Goal: Task Accomplishment & Management: Complete application form

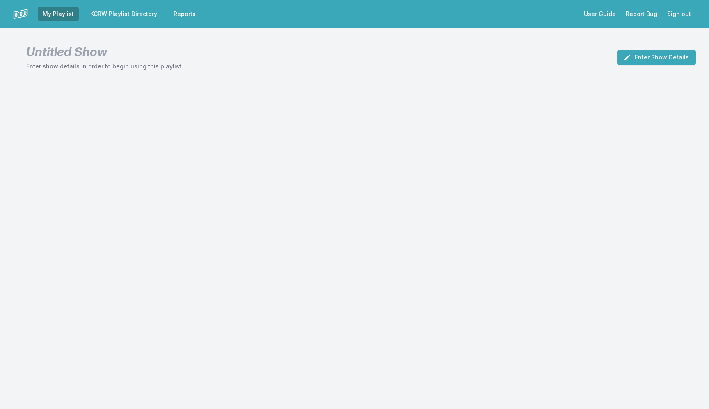
click at [112, 11] on link "KCRW Playlist Directory" at bounding box center [123, 14] width 77 height 15
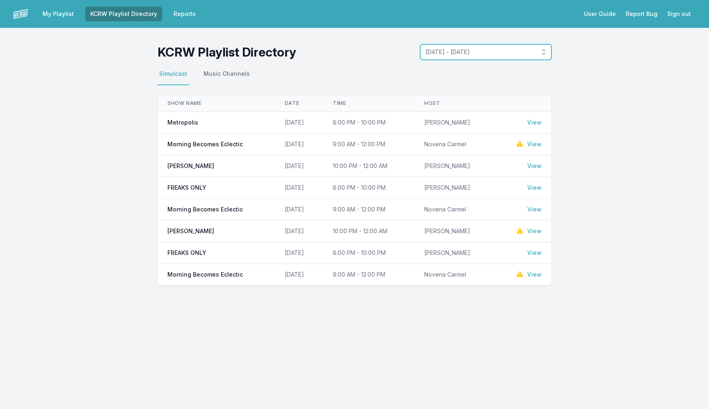
click at [464, 48] on button "September 29, 2025 - October 5, 2025" at bounding box center [485, 52] width 131 height 16
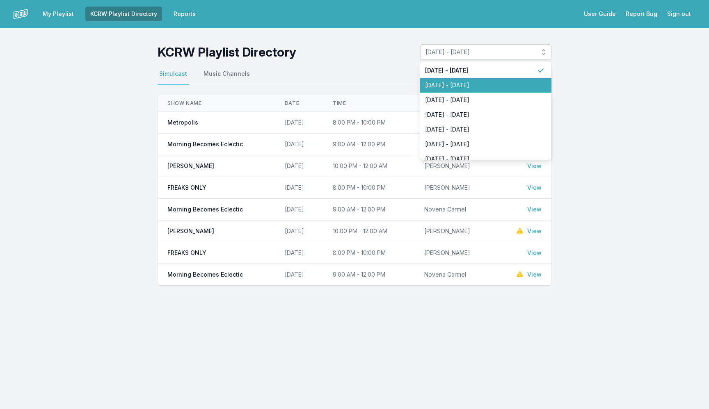
click at [459, 84] on span "September 22, 2025 - September 28, 2025" at bounding box center [481, 85] width 112 height 8
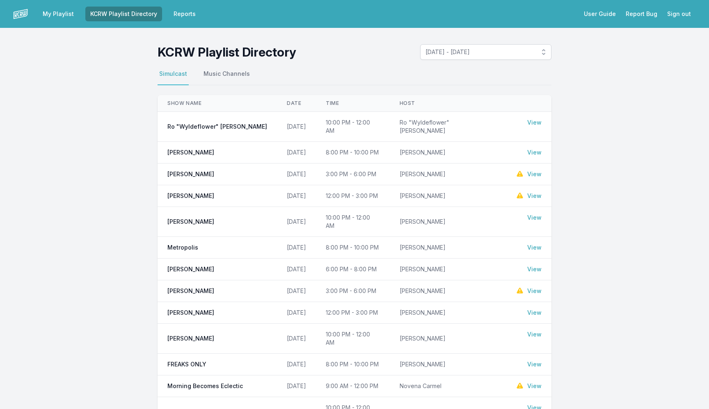
click at [24, 14] on img at bounding box center [20, 14] width 15 height 15
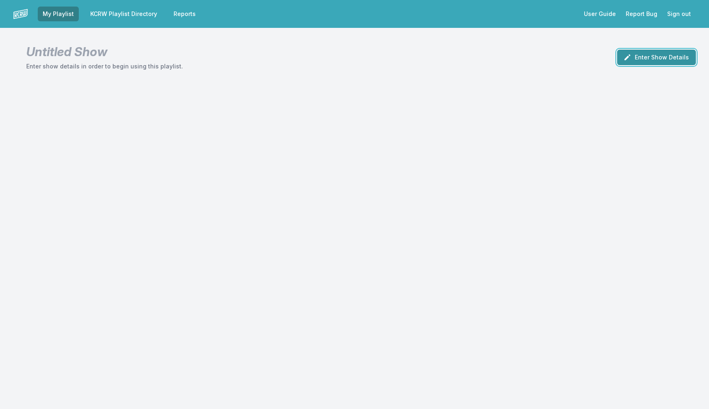
click at [650, 61] on button "Enter Show Details" at bounding box center [656, 58] width 79 height 16
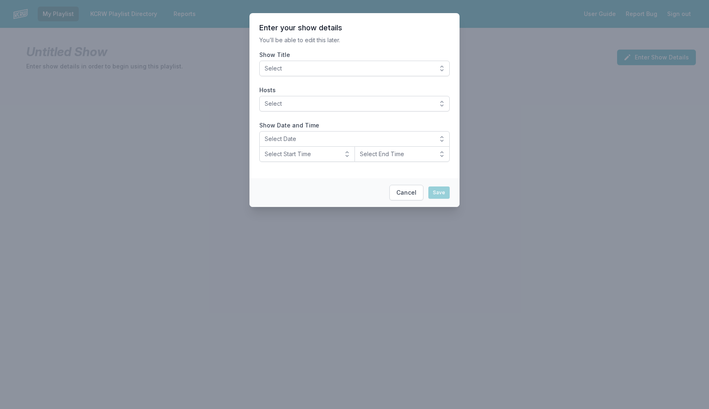
click at [299, 74] on button "Select" at bounding box center [354, 69] width 190 height 16
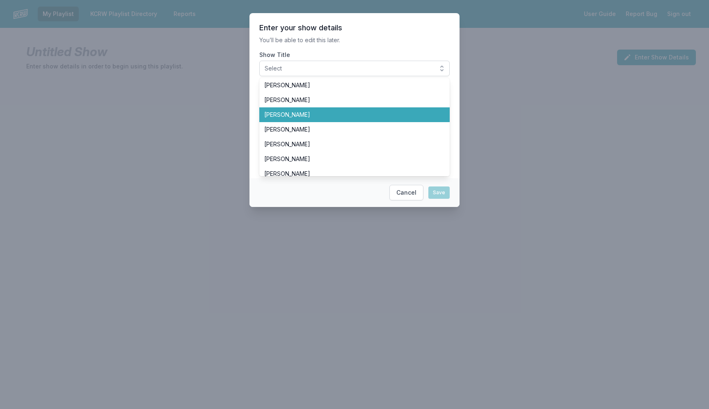
scroll to position [104, 0]
click at [323, 147] on span "[PERSON_NAME]" at bounding box center [349, 145] width 171 height 8
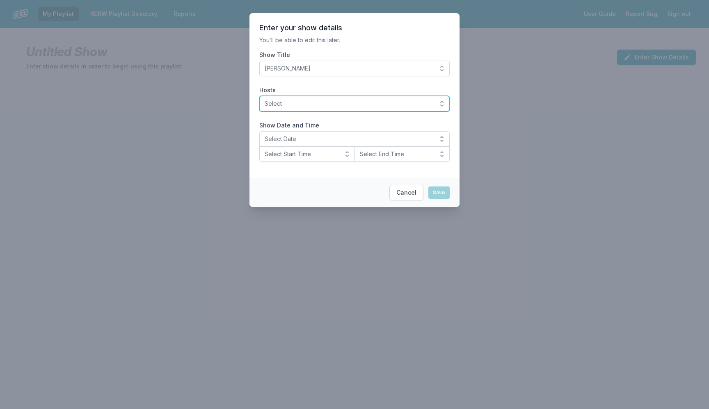
click at [308, 106] on span "Select" at bounding box center [349, 104] width 168 height 8
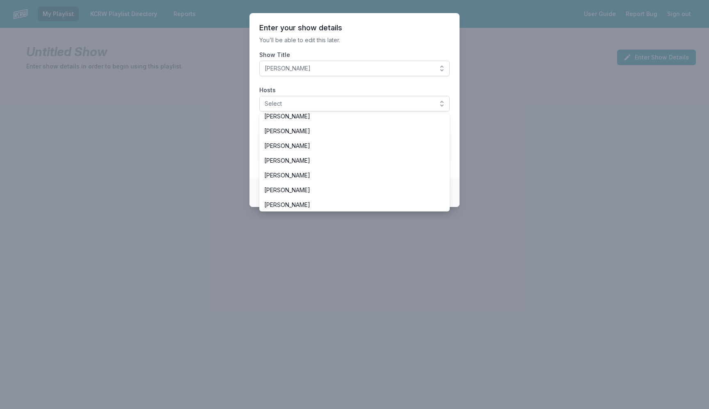
scroll to position [86, 0]
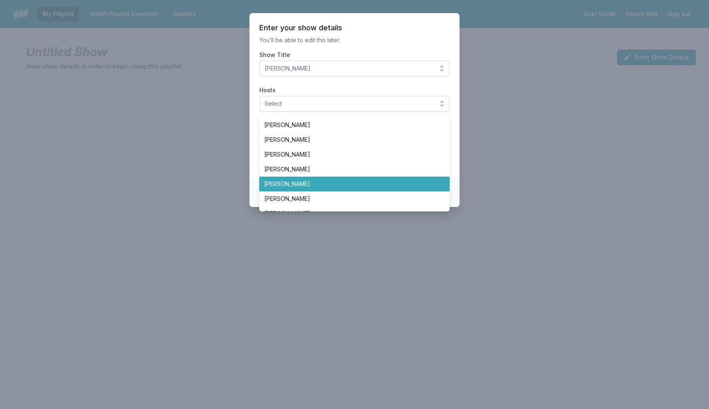
click at [338, 181] on span "[PERSON_NAME]" at bounding box center [349, 184] width 171 height 8
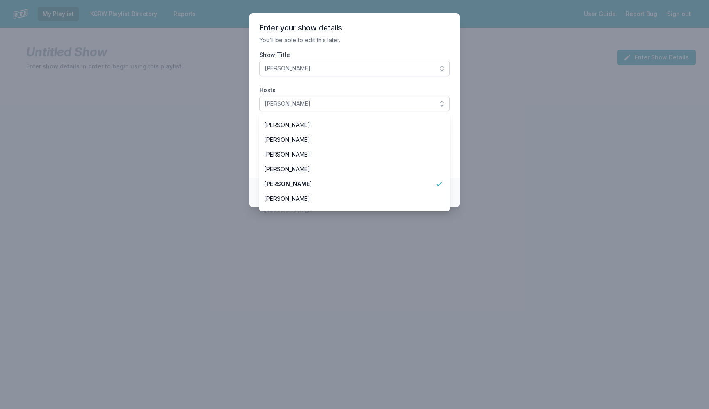
click at [251, 130] on section "Enter your show details You’ll be able to edit this later. Show Title Jeremy So…" at bounding box center [354, 95] width 210 height 165
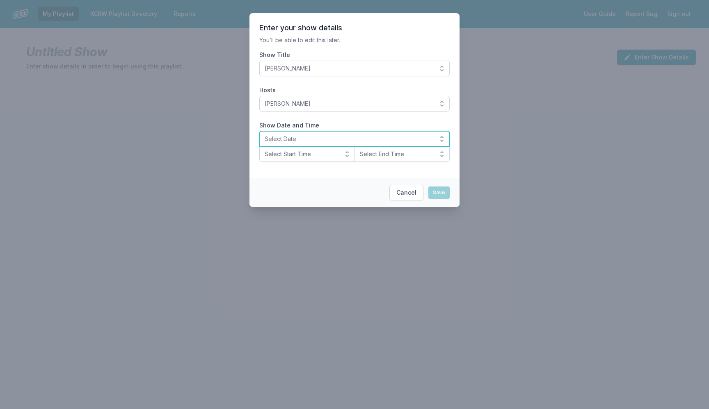
click at [283, 136] on span "Select Date" at bounding box center [349, 139] width 168 height 8
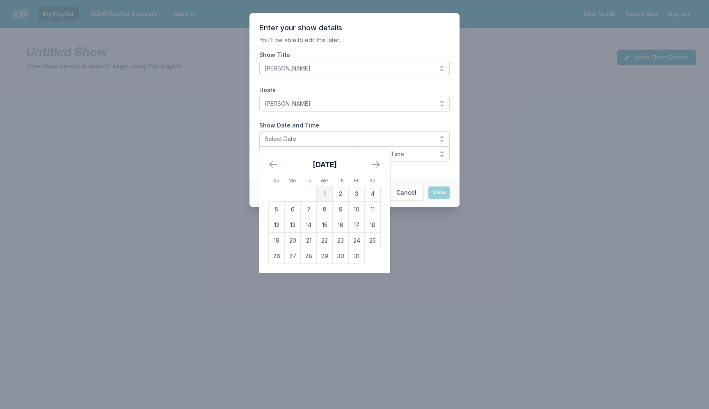
click at [270, 165] on icon "Move backward to switch to the previous month." at bounding box center [272, 165] width 7 height 6
click at [278, 253] on td "28" at bounding box center [277, 257] width 16 height 16
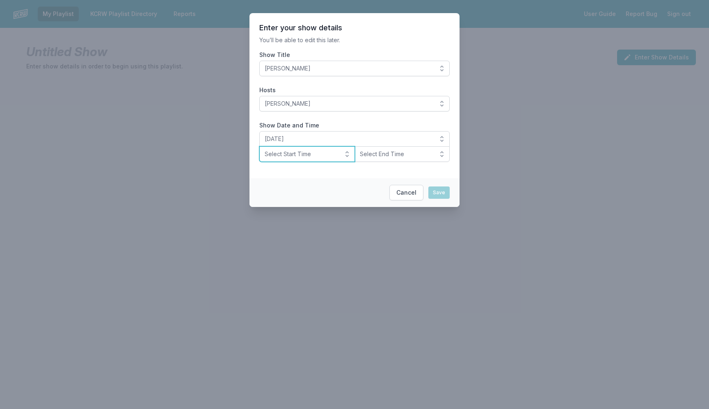
click at [285, 153] on span "Select Start Time" at bounding box center [301, 154] width 73 height 8
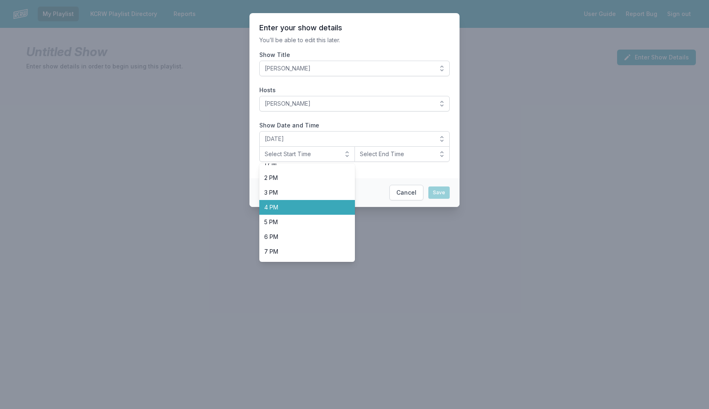
scroll to position [202, 0]
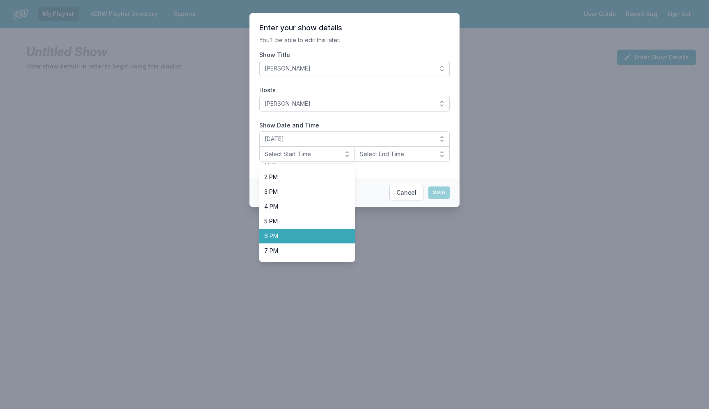
click at [305, 237] on span "6 PM" at bounding box center [302, 236] width 76 height 8
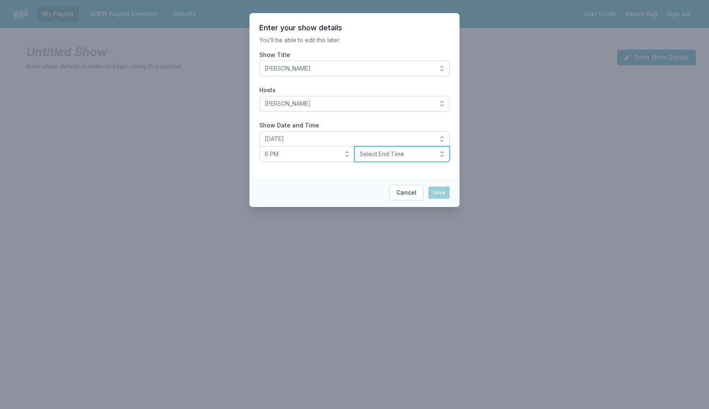
click at [398, 150] on span "Select End Time" at bounding box center [396, 154] width 73 height 8
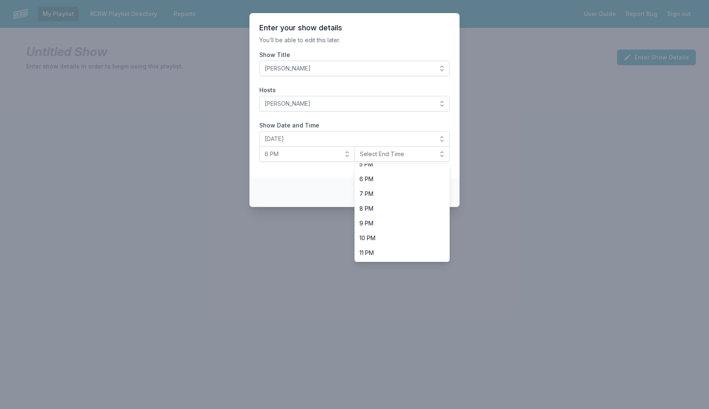
scroll to position [259, 0]
click at [399, 210] on span "8 PM" at bounding box center [397, 209] width 76 height 8
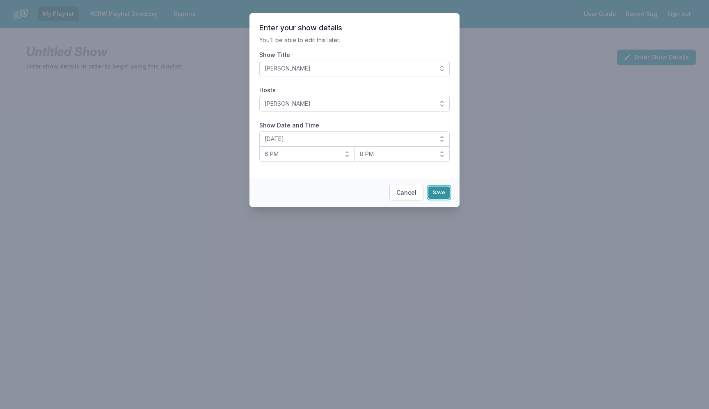
click at [442, 194] on button "Save" at bounding box center [438, 193] width 21 height 12
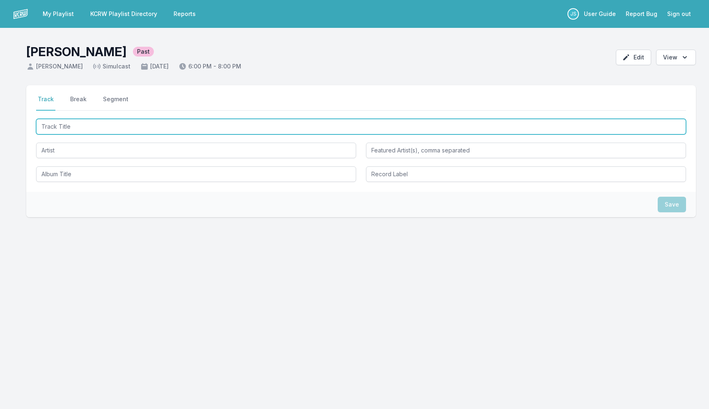
click at [96, 120] on input "Track Title" at bounding box center [361, 127] width 650 height 16
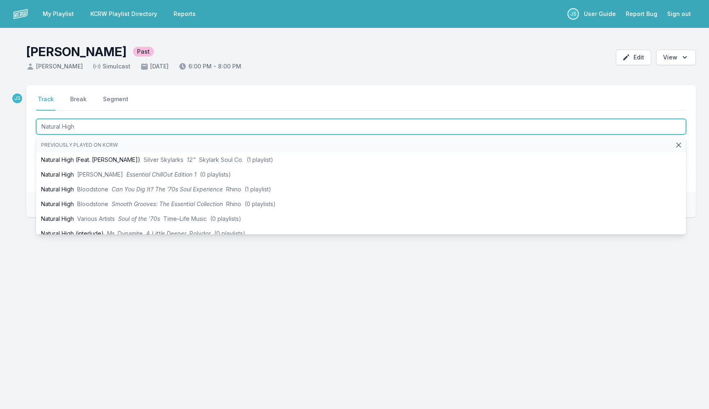
type input "Natural High"
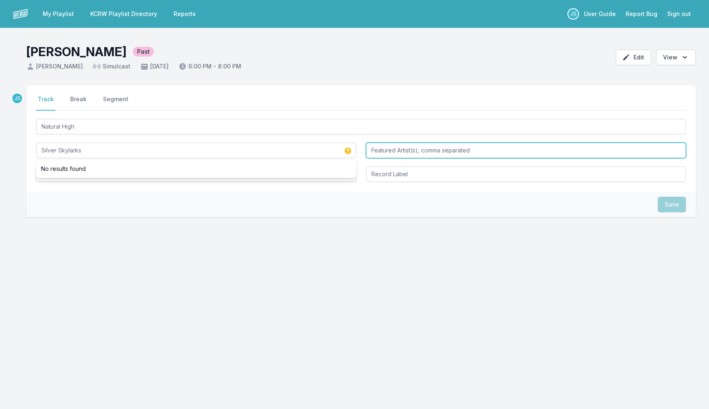
type input "Silver Skylarks"
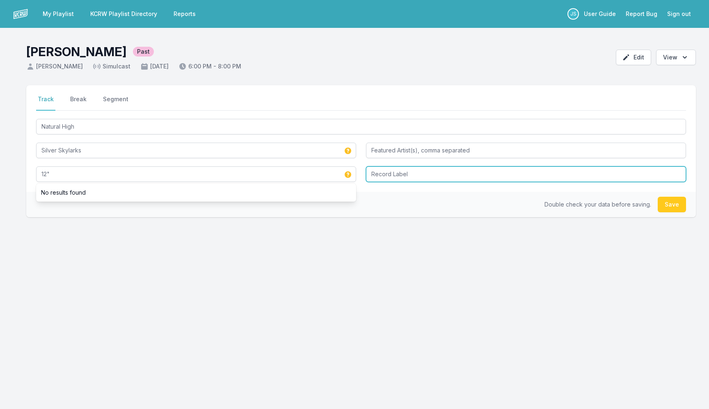
type input "12""
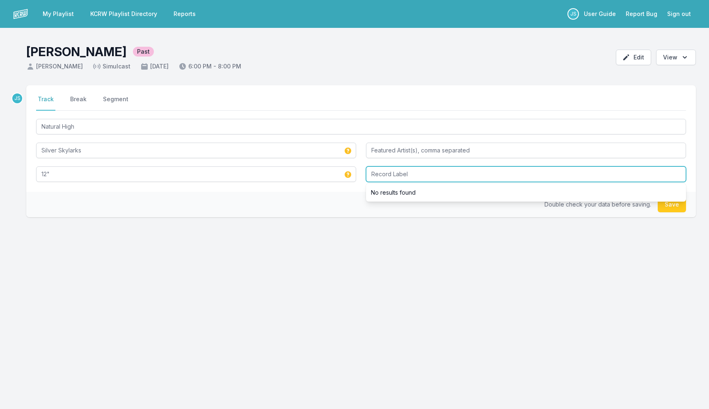
paste input "Skylark Soul Co."
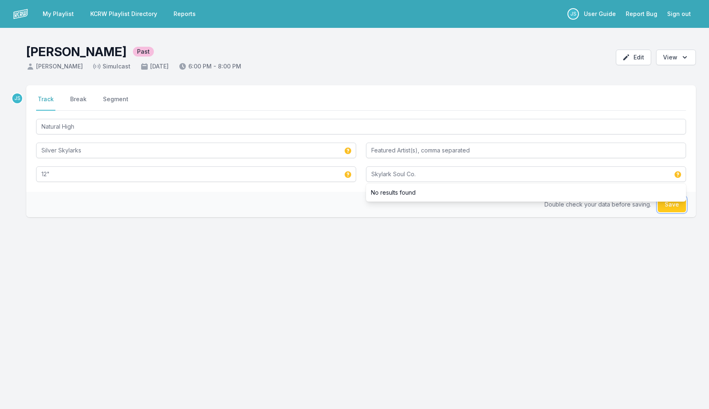
type input "Skylark Soul Co."
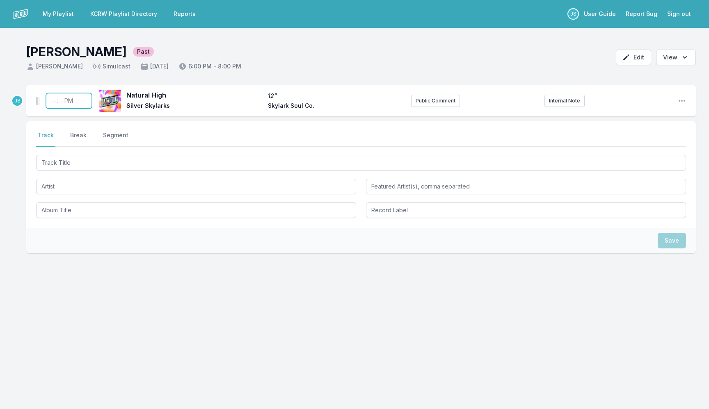
click at [47, 101] on input "Timestamp" at bounding box center [69, 101] width 46 height 16
type input "18:00"
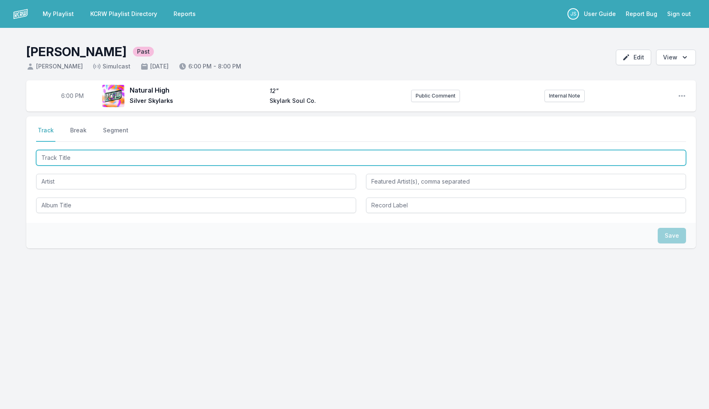
click at [84, 161] on input "Track Title" at bounding box center [361, 158] width 650 height 16
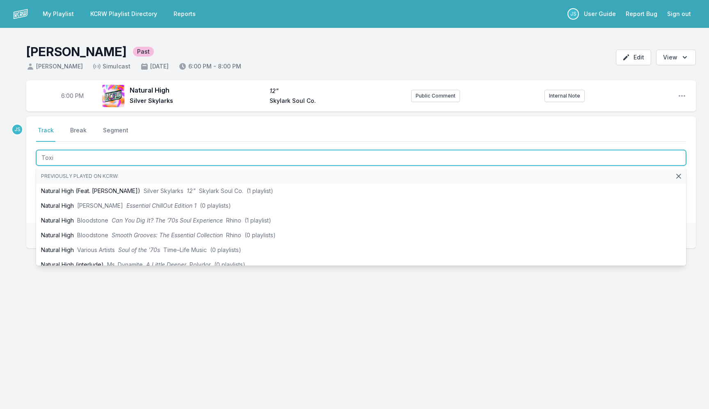
type input "Toxic"
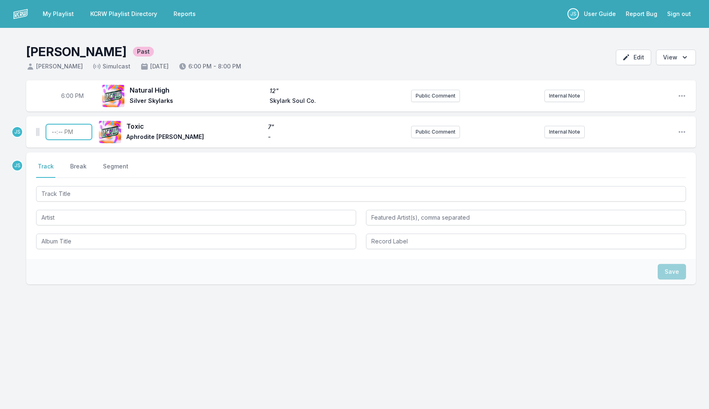
click at [57, 135] on input "Timestamp" at bounding box center [69, 132] width 46 height 16
type input "18:06"
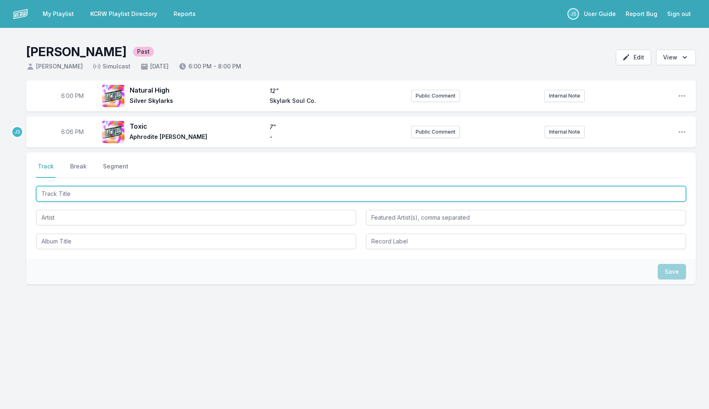
click at [171, 199] on input "Track Title" at bounding box center [361, 194] width 650 height 16
type input "Black Rabbit"
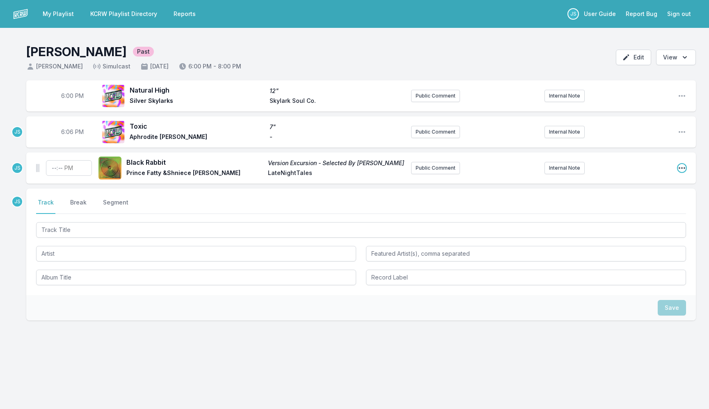
click at [680, 166] on icon "Open playlist item options" at bounding box center [682, 168] width 8 height 8
click at [605, 200] on button "Edit Track Details" at bounding box center [640, 199] width 92 height 15
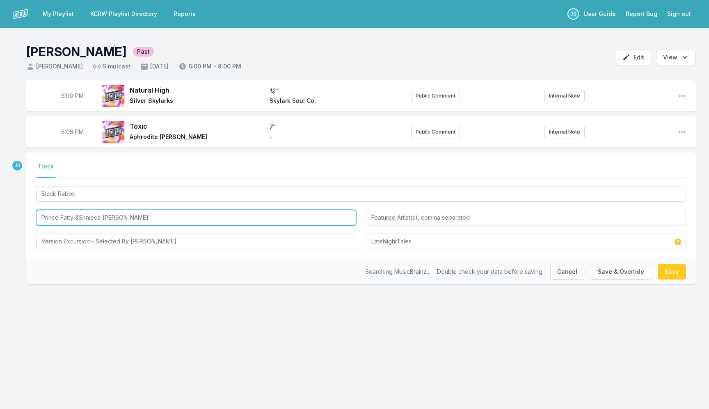
click at [79, 219] on input "Prince Fatty &Shniece McMenamin" at bounding box center [196, 218] width 320 height 16
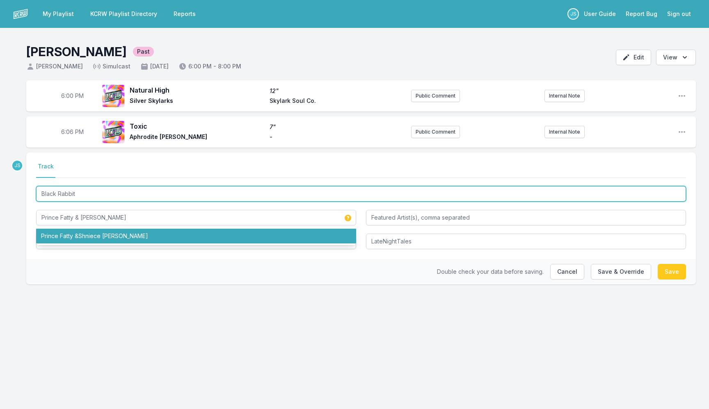
click at [171, 187] on input "Black Rabbit" at bounding box center [361, 194] width 650 height 16
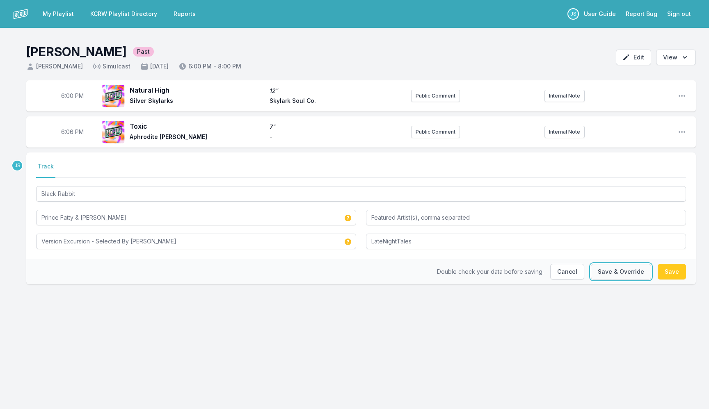
click at [617, 272] on button "Save & Override" at bounding box center [621, 272] width 60 height 16
type input "Prince Fatty &Shniece McMenamin"
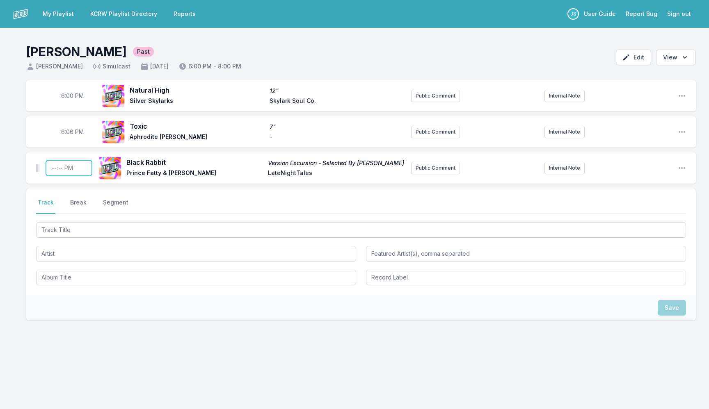
click at [54, 172] on input "Timestamp" at bounding box center [69, 168] width 46 height 16
type input "18:10"
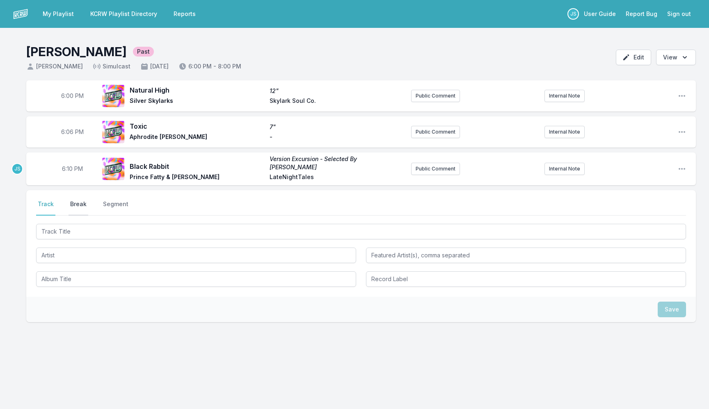
click at [73, 205] on button "Break" at bounding box center [78, 208] width 20 height 16
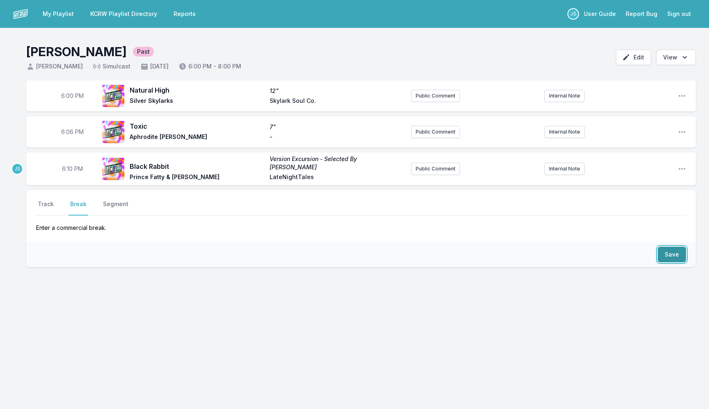
click at [669, 250] on button "Save" at bounding box center [671, 255] width 28 height 16
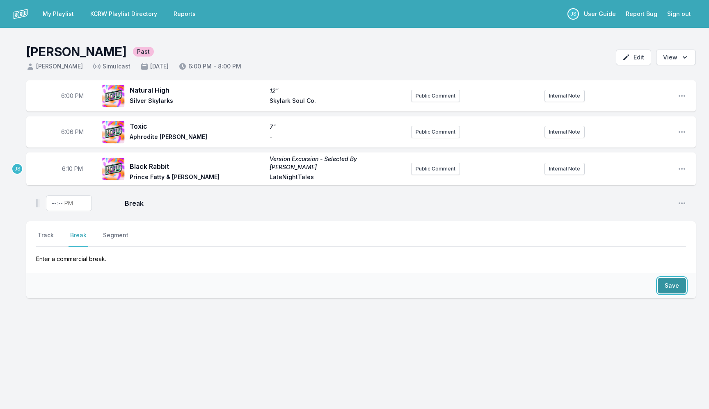
click at [670, 288] on button "Save" at bounding box center [671, 286] width 28 height 16
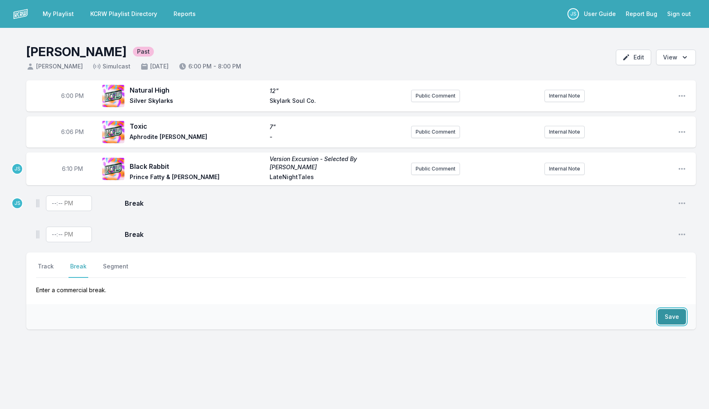
click at [672, 312] on button "Save" at bounding box center [671, 317] width 28 height 16
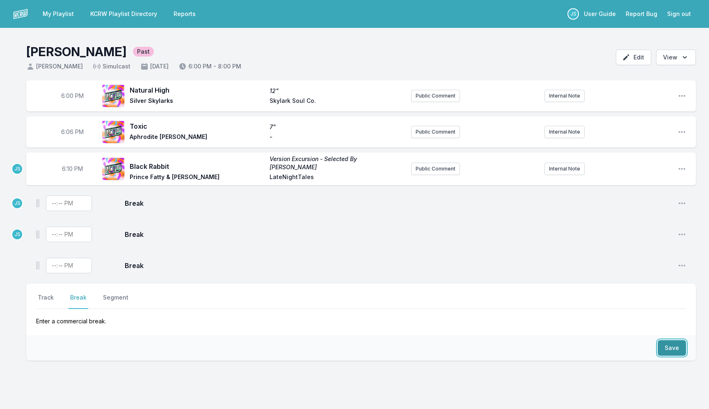
click at [672, 349] on button "Save" at bounding box center [671, 348] width 28 height 16
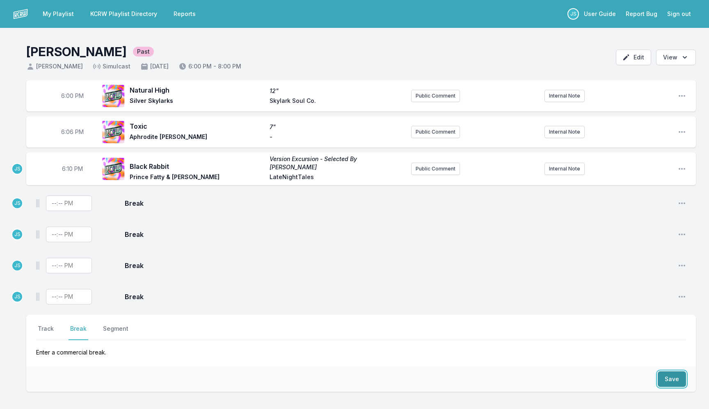
click at [665, 377] on button "Save" at bounding box center [671, 380] width 28 height 16
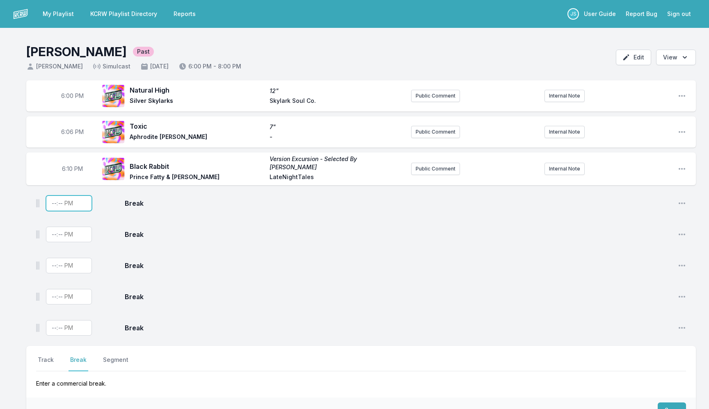
click at [52, 203] on input "Timestamp" at bounding box center [69, 204] width 46 height 16
type input "18:14"
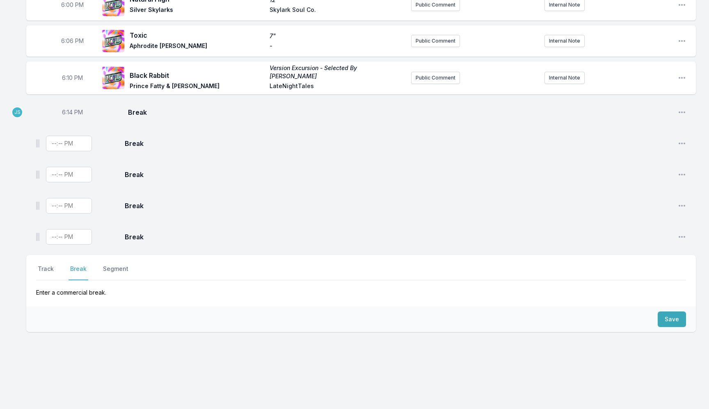
scroll to position [91, 0]
click at [48, 266] on button "Track" at bounding box center [45, 273] width 19 height 16
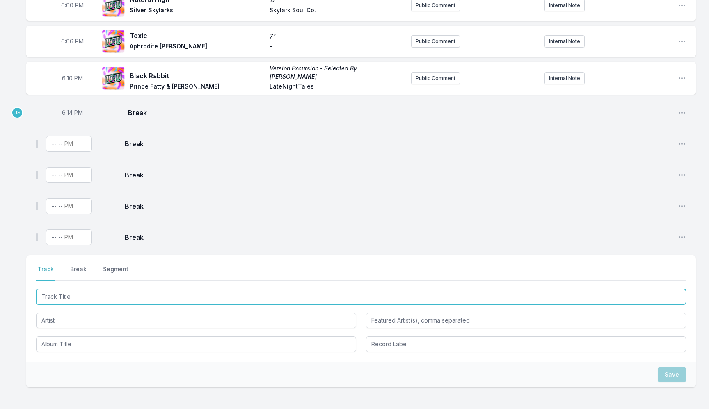
click at [78, 296] on input "Track Title" at bounding box center [361, 297] width 650 height 16
type input "Mum Does The Washing"
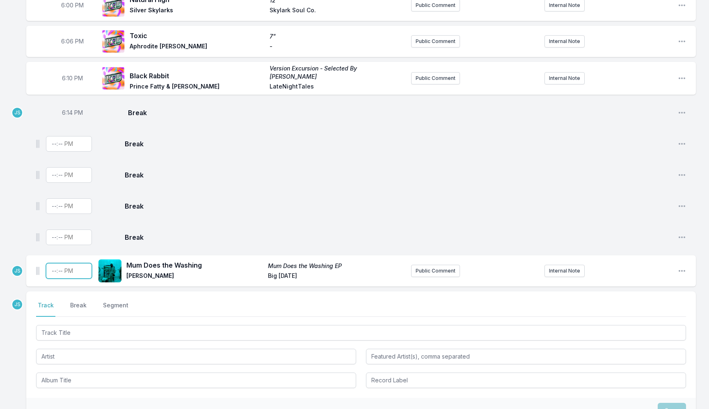
click at [53, 273] on input "Timestamp" at bounding box center [69, 271] width 46 height 16
type input "18:15"
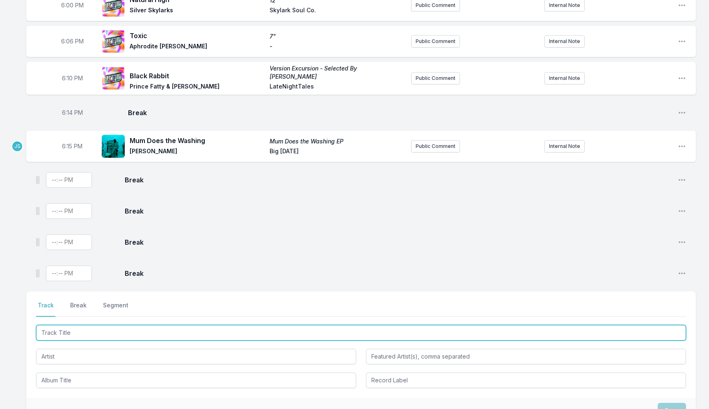
click at [84, 336] on input "Track Title" at bounding box center [361, 333] width 650 height 16
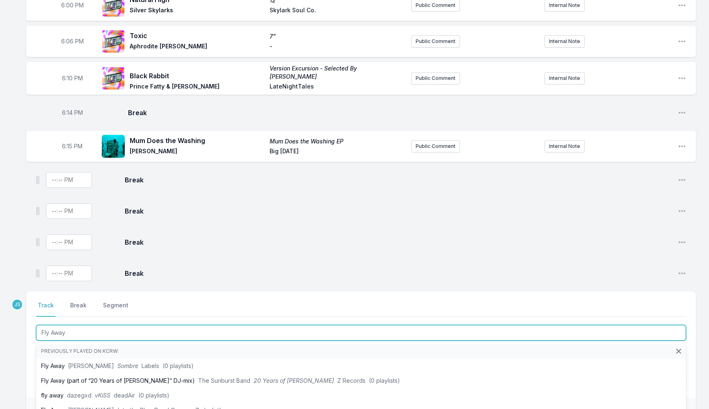
type input "Fly Away"
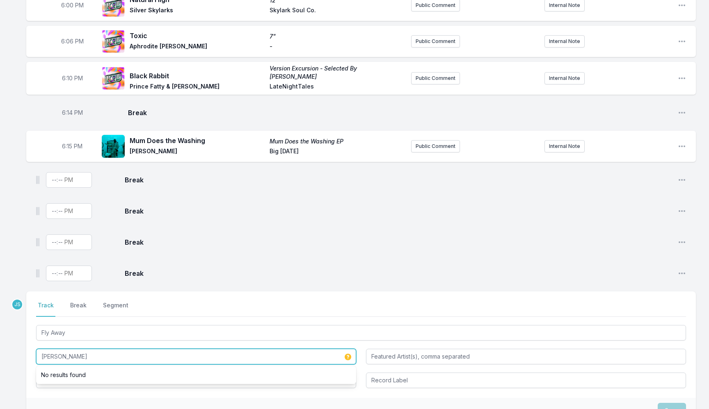
type input "[PERSON_NAME]"
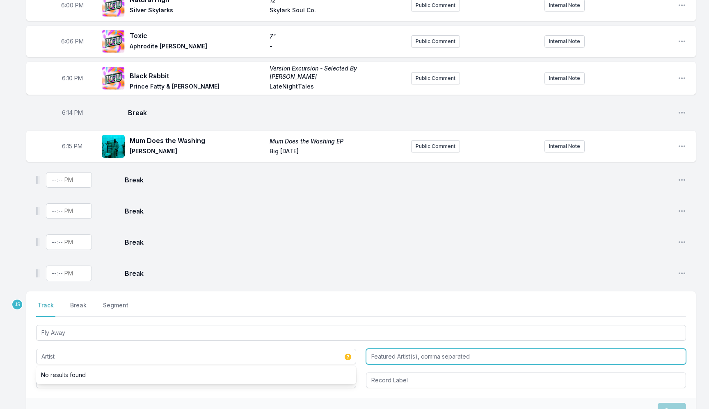
type input "[PERSON_NAME]"
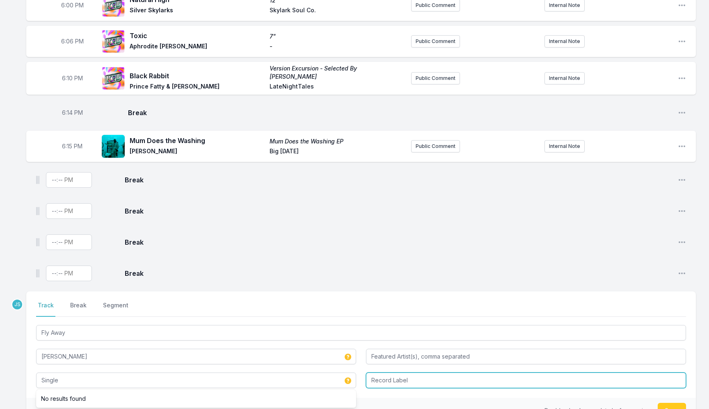
type input "Single"
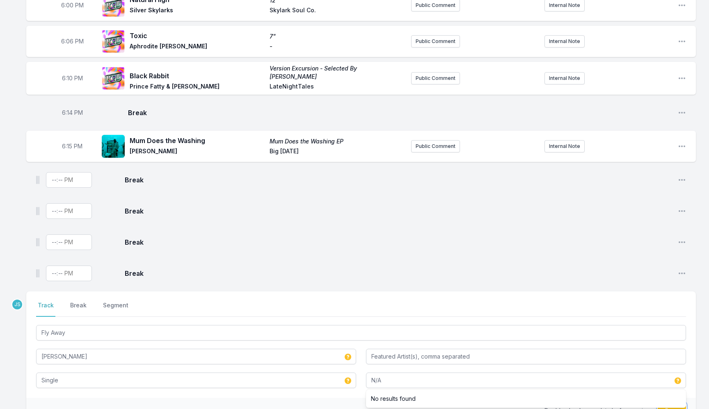
type input "N/A"
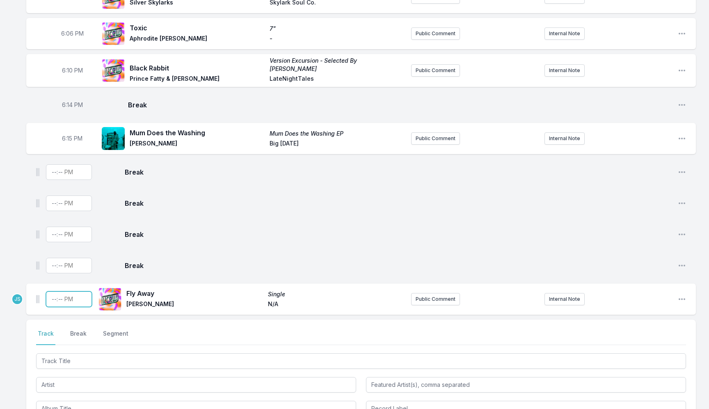
click at [54, 294] on input "Timestamp" at bounding box center [69, 300] width 46 height 16
type input "18:19"
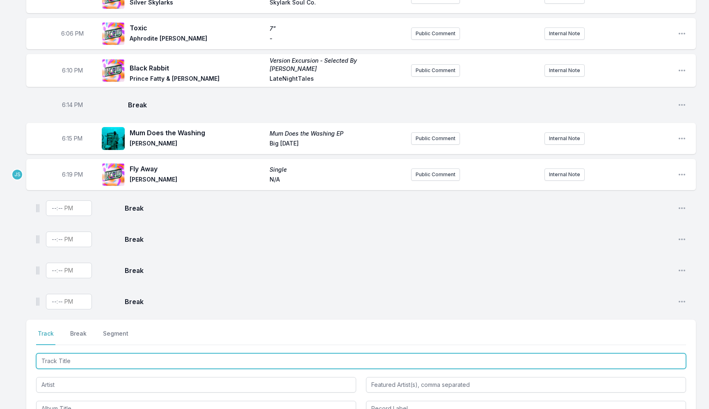
click at [89, 357] on input "Track Title" at bounding box center [361, 362] width 650 height 16
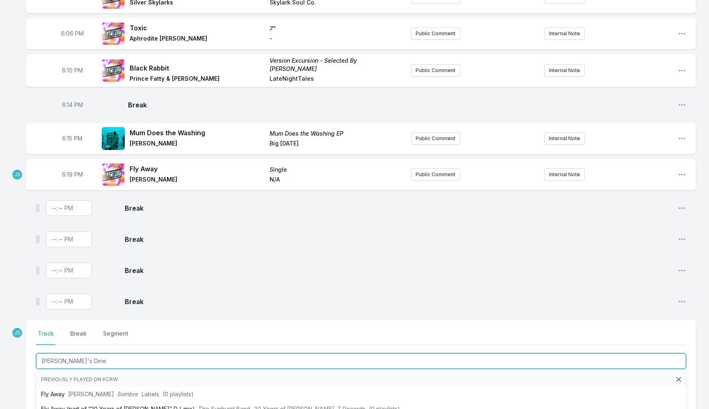
type input "[PERSON_NAME]'s Diner"
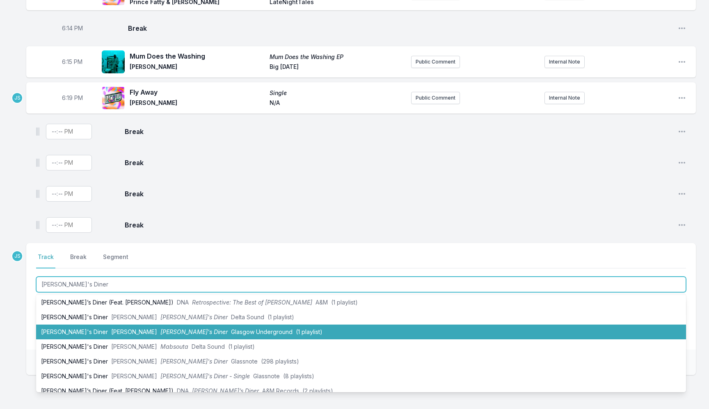
scroll to position [22, 0]
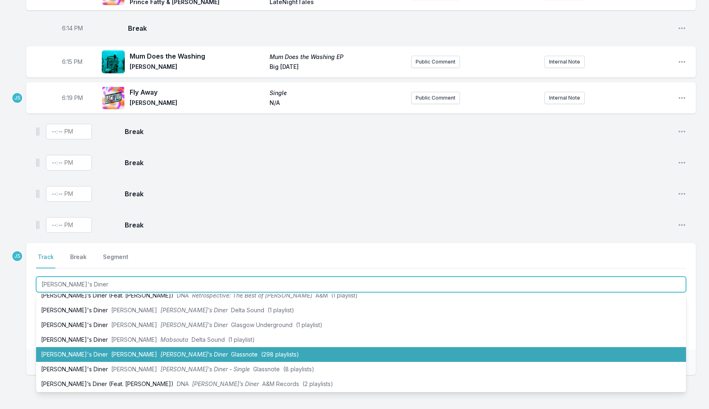
click at [231, 352] on span "Glassnote" at bounding box center [244, 354] width 27 height 7
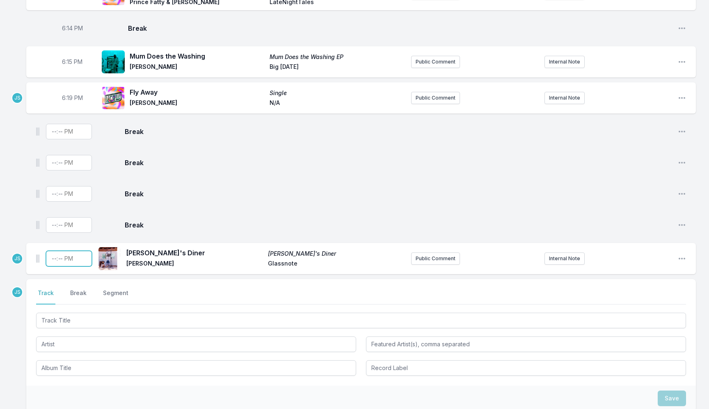
click at [53, 256] on input "Timestamp" at bounding box center [69, 259] width 46 height 16
type input "18:24"
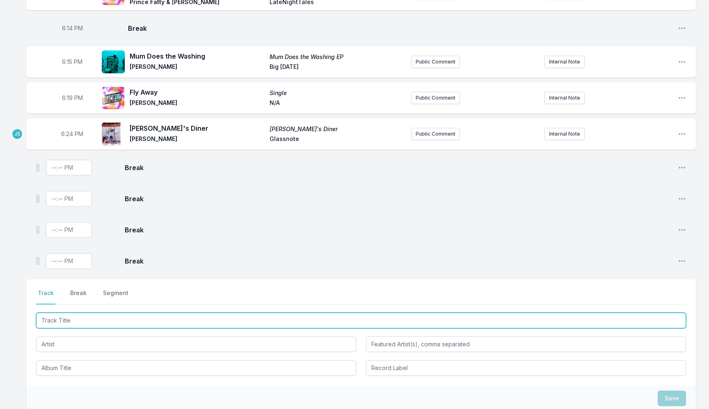
click at [96, 326] on input "Track Title" at bounding box center [361, 321] width 650 height 16
paste input "TIRE O CALUNDU (Remix)"
type input "TIRE O CALUNDU (Remix)"
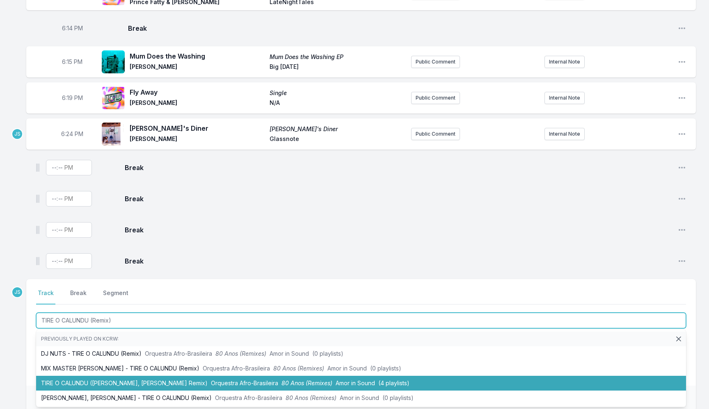
click at [211, 381] on span "Orquestra Afro-Brasileira" at bounding box center [244, 383] width 67 height 7
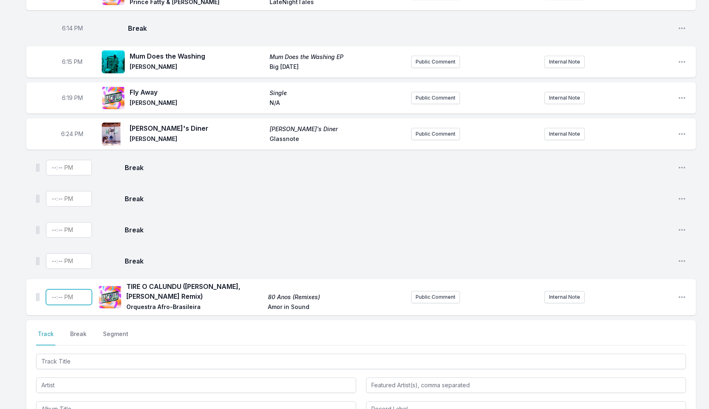
click at [54, 296] on input "Timestamp" at bounding box center [69, 298] width 46 height 16
type input "18:27"
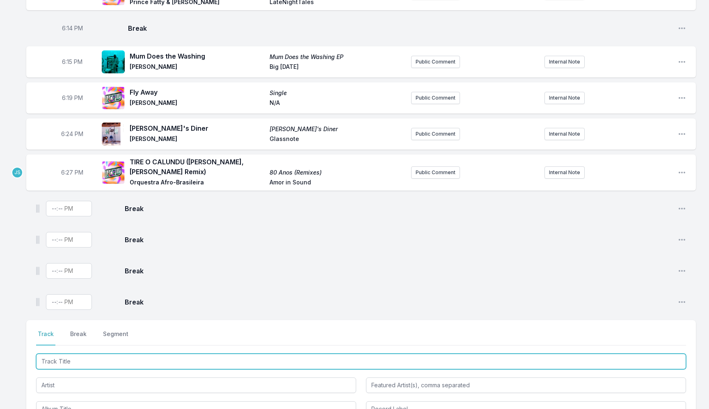
click at [107, 361] on input "Track Title" at bounding box center [361, 362] width 650 height 16
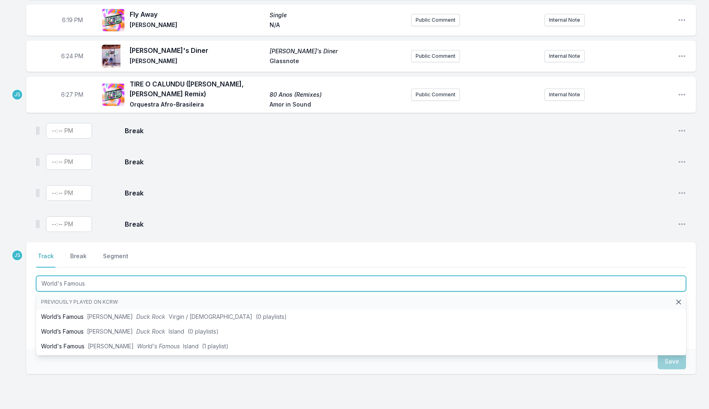
scroll to position [269, 0]
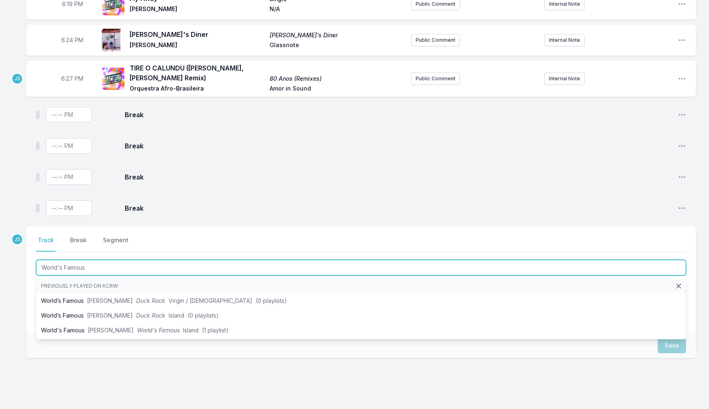
type input "World's Famous"
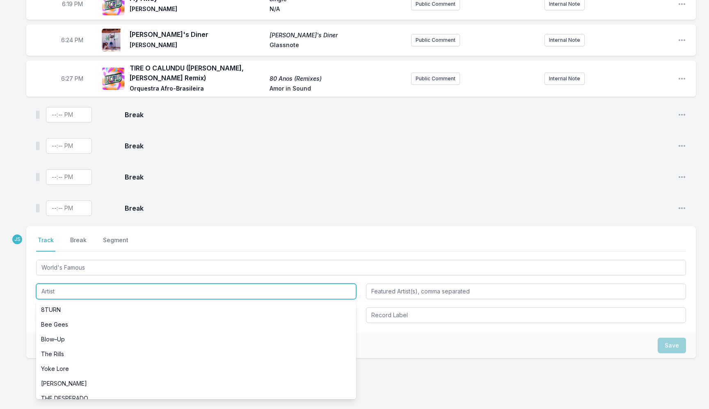
paste input "[PERSON_NAME] aka [PERSON_NAME]"
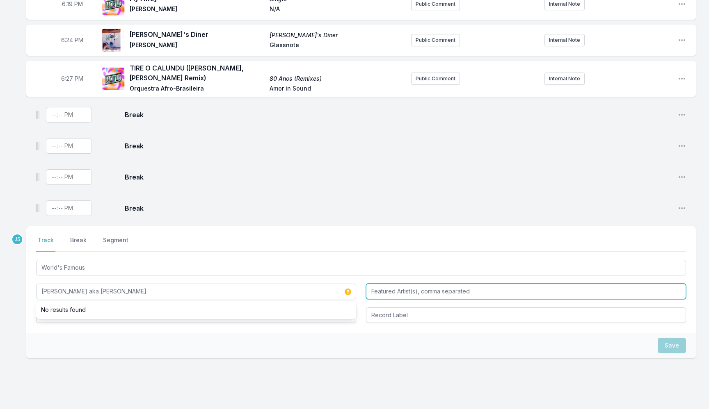
type input "[PERSON_NAME] aka [PERSON_NAME]"
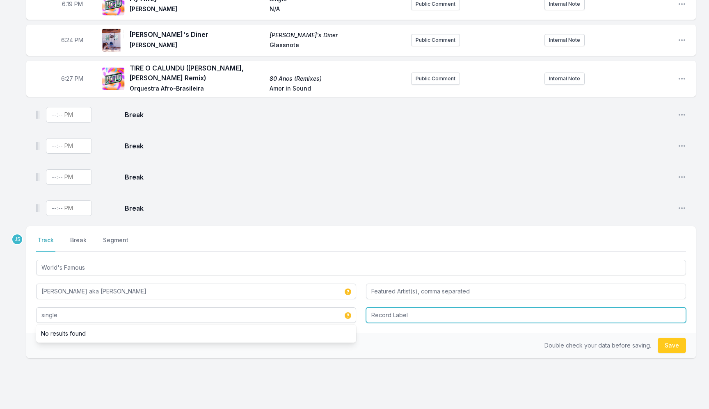
type input "single"
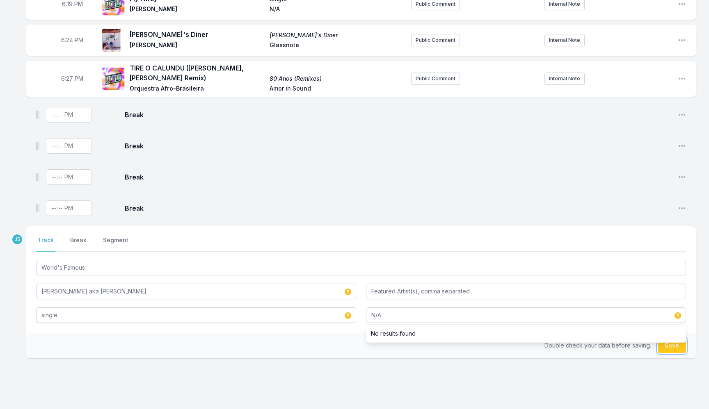
type input "N/A"
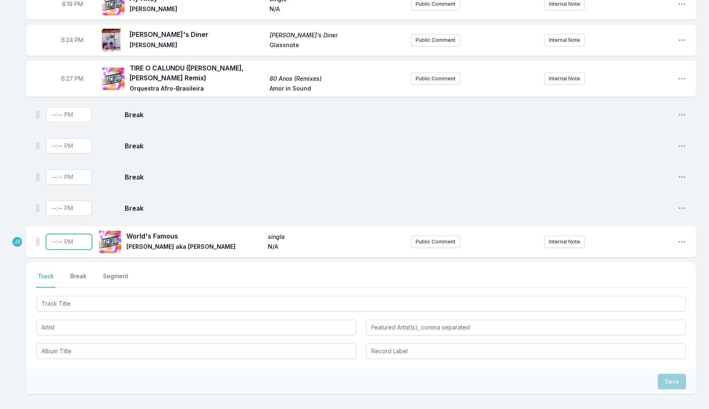
click at [55, 242] on input "Timestamp" at bounding box center [69, 242] width 46 height 16
type input "18:31"
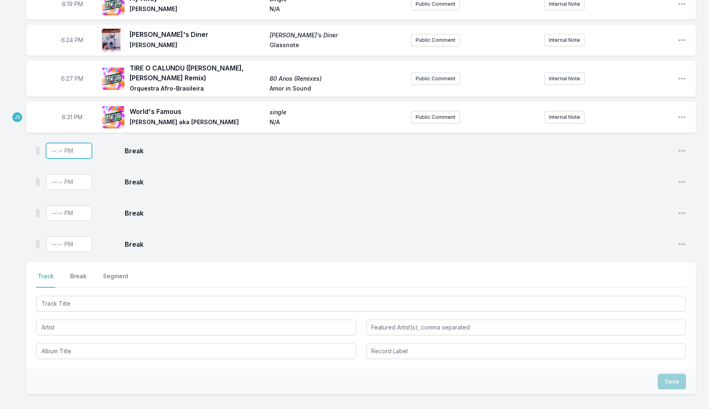
click at [48, 150] on input "Timestamp" at bounding box center [69, 151] width 46 height 16
type input "18:33"
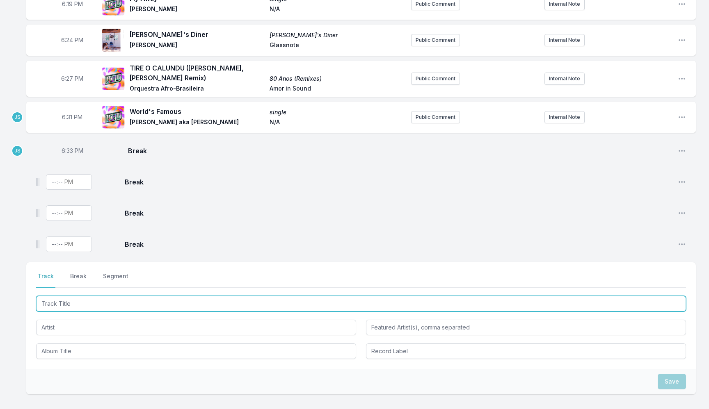
click at [69, 309] on input "Track Title" at bounding box center [361, 304] width 650 height 16
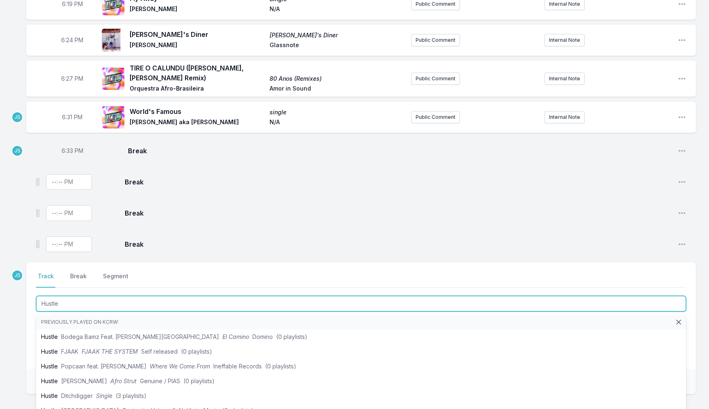
type input "Hustle"
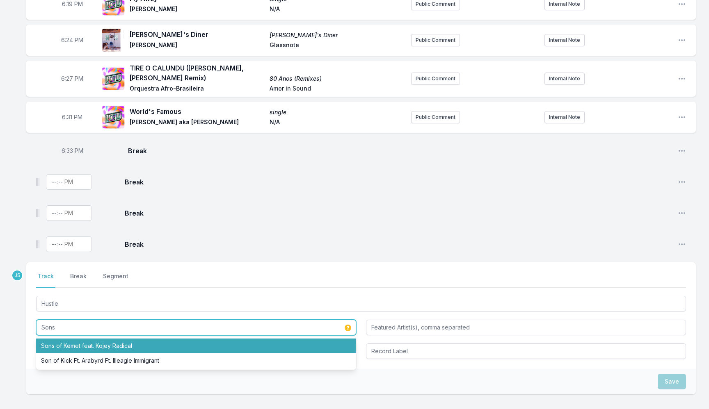
type input "Sons of Kemet"
type input "Kojey Radical"
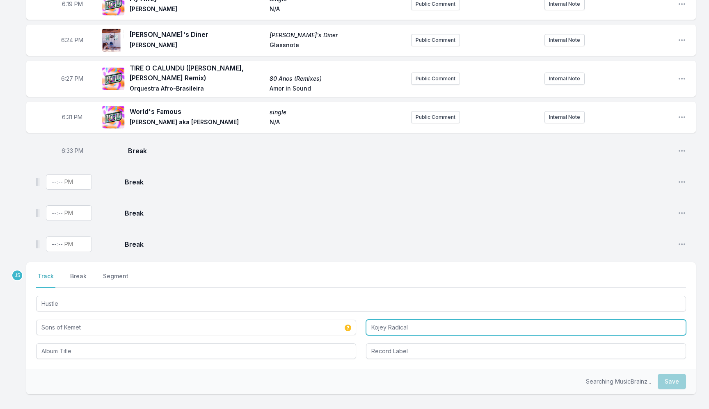
type input "Sons of Kemet"
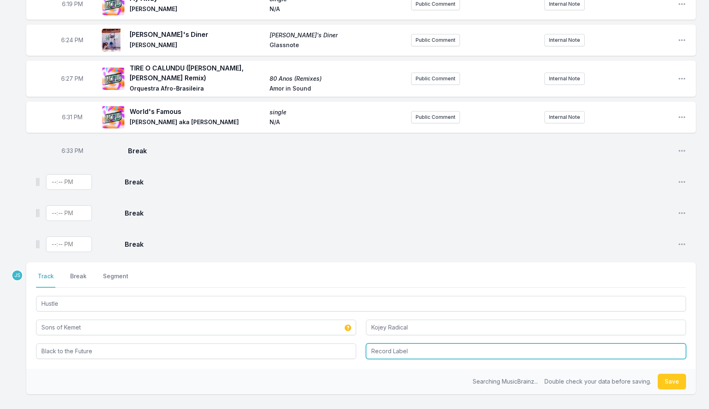
type input "Black to the Future"
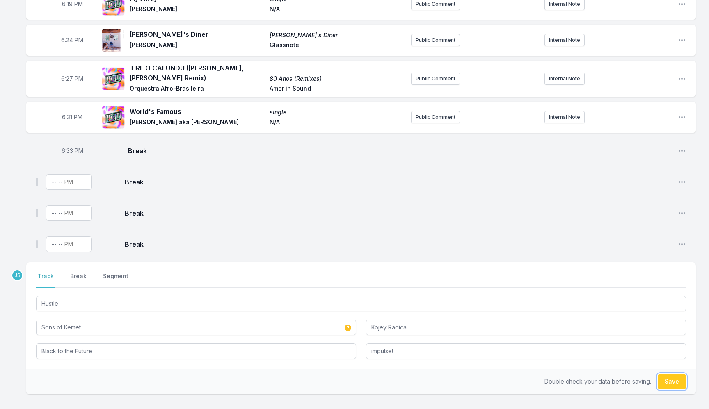
type input "impulse!"
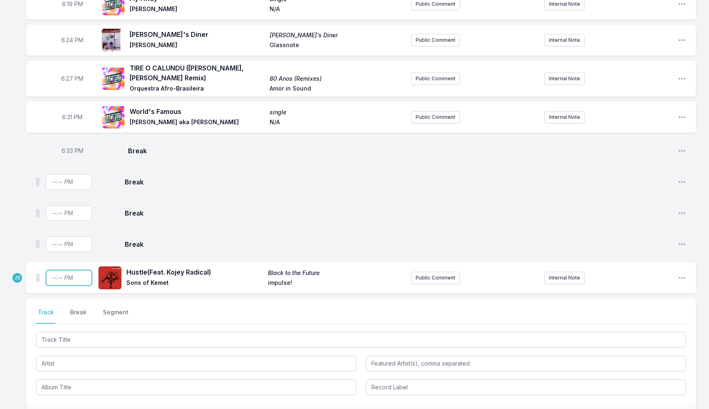
click at [54, 276] on input "Timestamp" at bounding box center [69, 278] width 46 height 16
type input "18:36"
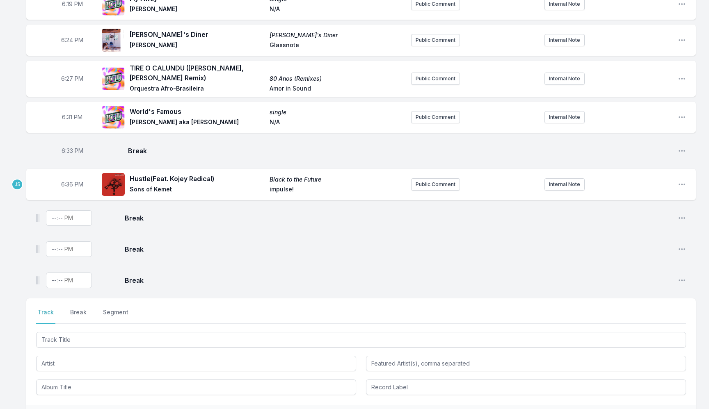
click at [111, 327] on div "Select a tab Track Break Segment Track Break Segment" at bounding box center [360, 352] width 669 height 107
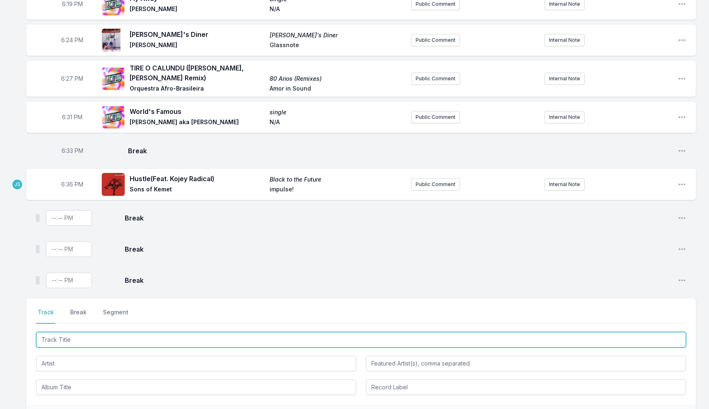
click at [100, 335] on input "Track Title" at bounding box center [361, 340] width 650 height 16
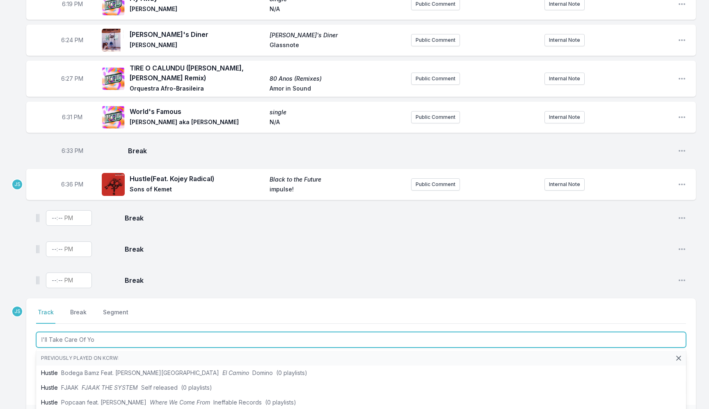
type input "I'll Take Care Of You"
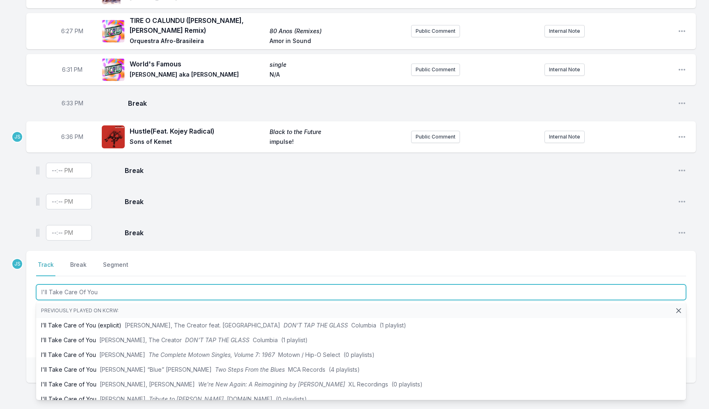
scroll to position [319, 0]
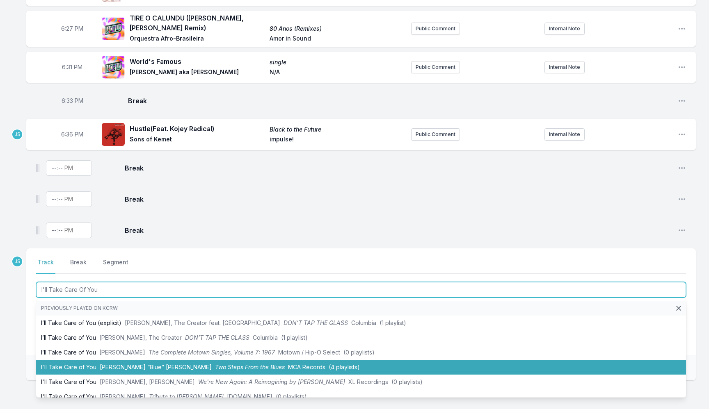
click at [215, 364] on span "Two Steps From the Blues" at bounding box center [250, 367] width 70 height 7
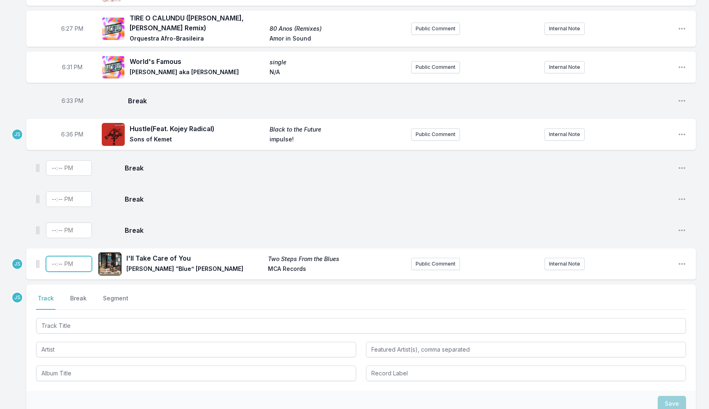
click at [53, 262] on input "Timestamp" at bounding box center [69, 264] width 46 height 16
type input "18:42"
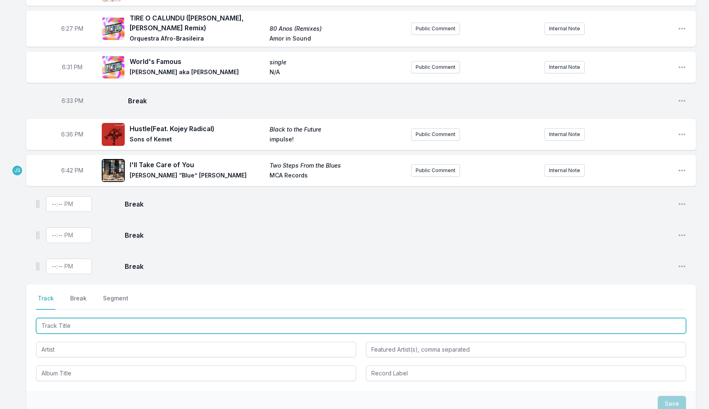
click at [71, 324] on input "Track Title" at bounding box center [361, 326] width 650 height 16
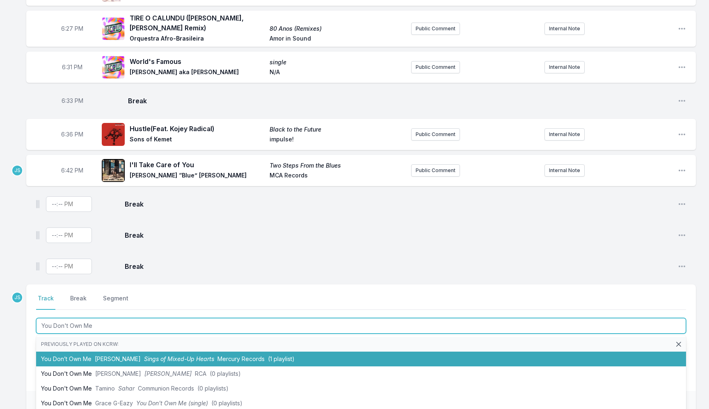
type input "You Don't Own Me"
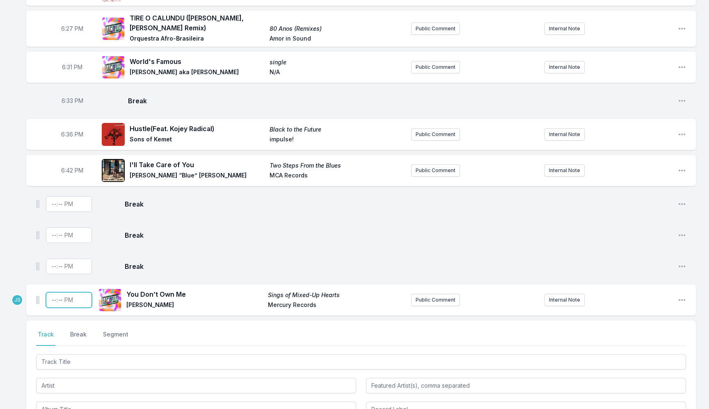
click at [55, 300] on input "Timestamp" at bounding box center [69, 300] width 46 height 16
type input "18:45"
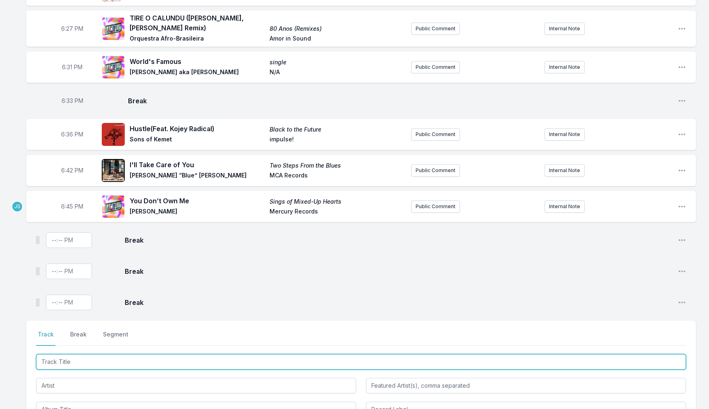
click at [64, 356] on input "Track Title" at bounding box center [361, 362] width 650 height 16
type input "O"
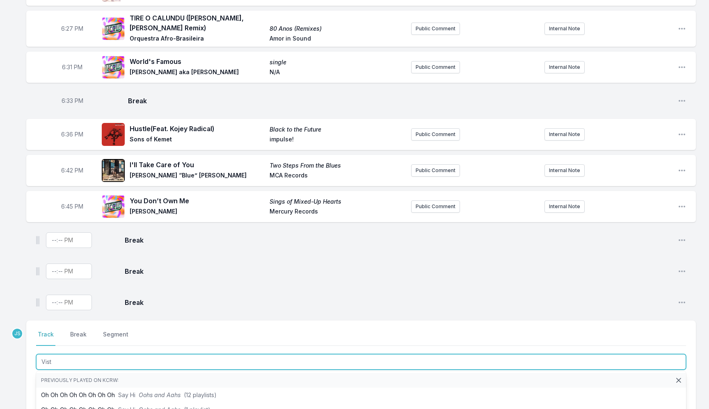
type input "Vista"
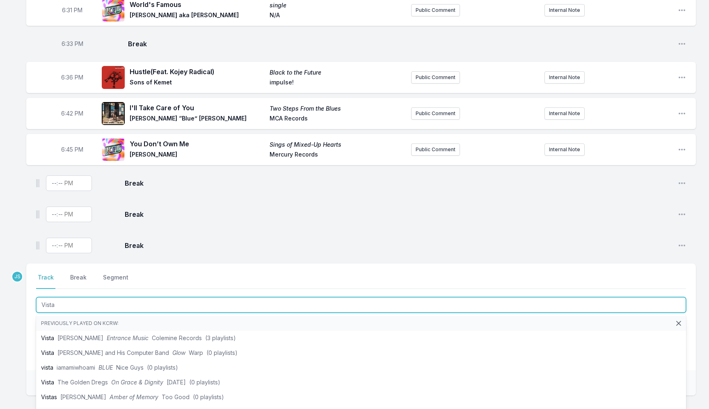
scroll to position [383, 0]
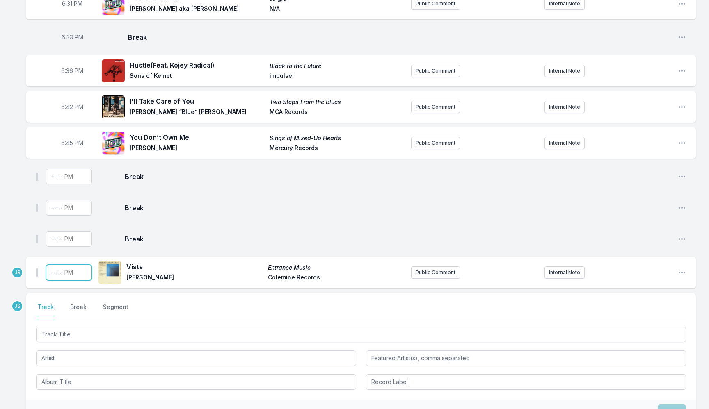
click at [56, 272] on input "Timestamp" at bounding box center [69, 273] width 46 height 16
type input "18:49"
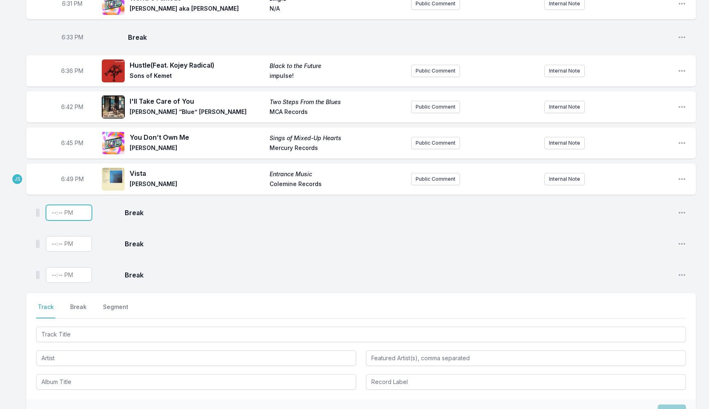
click at [55, 215] on input "Timestamp" at bounding box center [69, 213] width 46 height 16
type input "18:50"
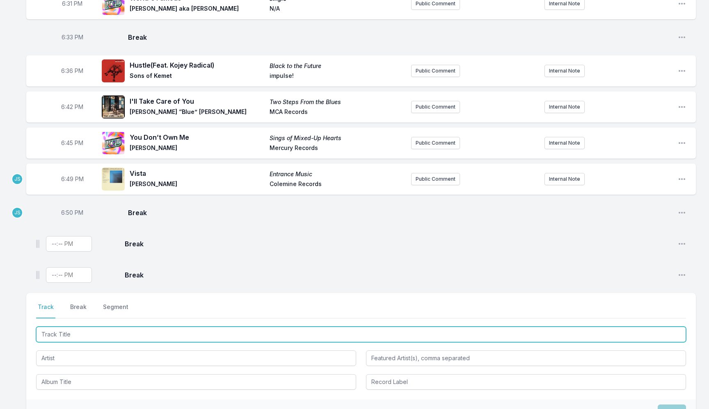
click at [70, 339] on input "Track Title" at bounding box center [361, 335] width 650 height 16
type input "Song For Assata"
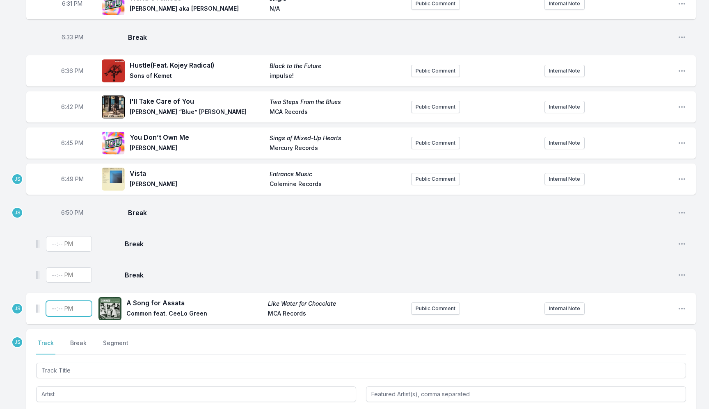
click at [52, 308] on input "Timestamp" at bounding box center [69, 309] width 46 height 16
type input "18:52"
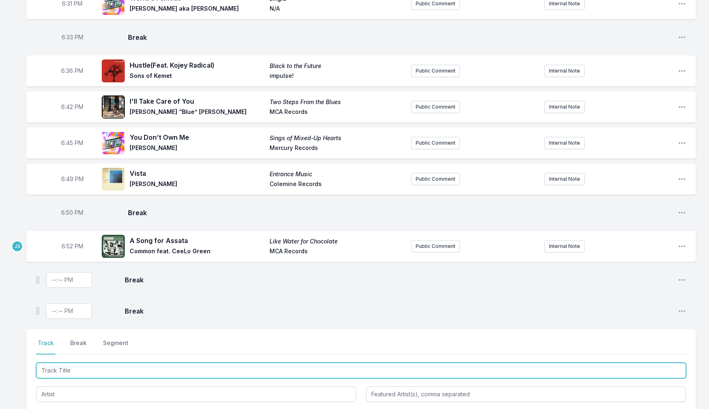
click at [71, 369] on input "Track Title" at bounding box center [361, 371] width 650 height 16
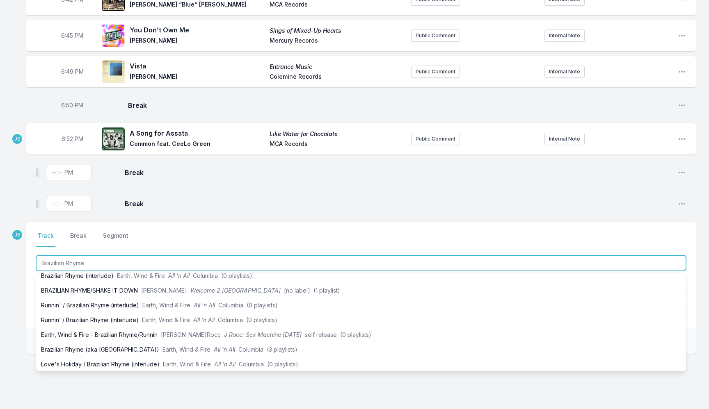
scroll to position [98, 0]
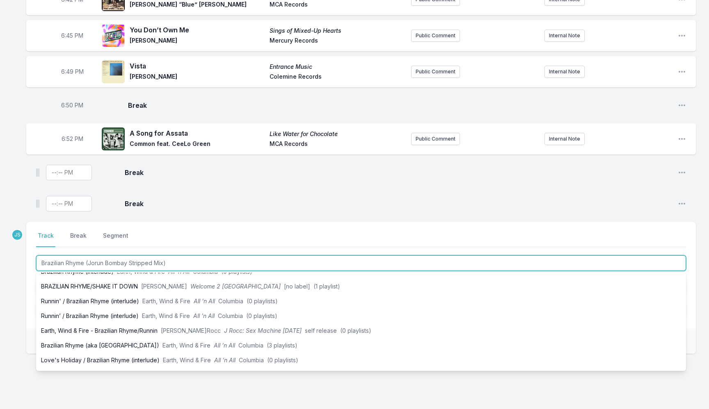
type input "Brazilian Rhyme (Jorun Bombay Stripped Mix)"
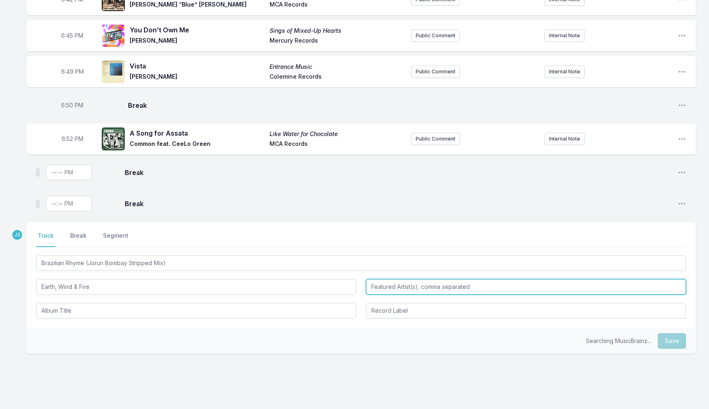
type input "Earth, Wind & Fire"
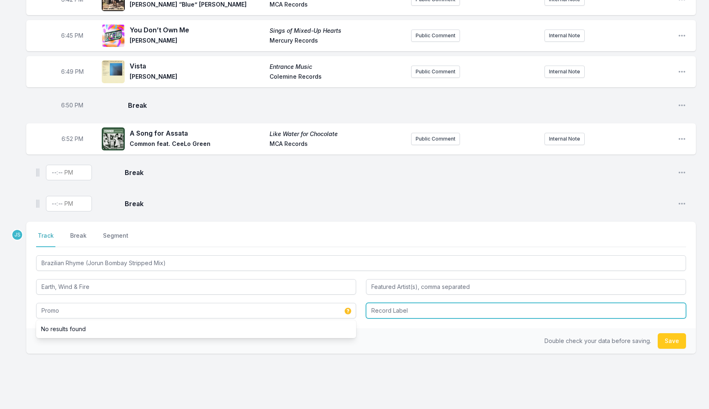
type input "Promo"
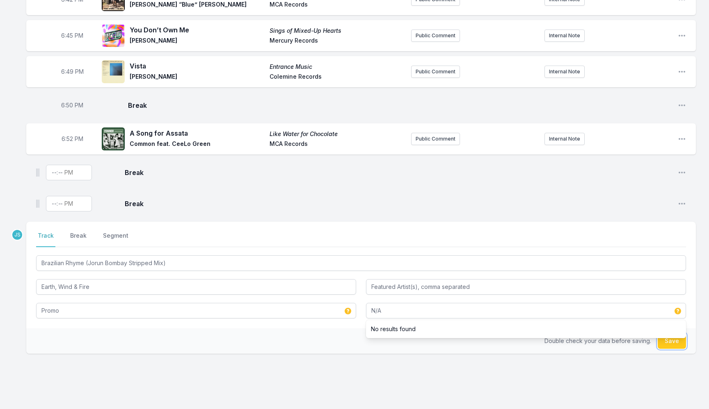
type input "N/A"
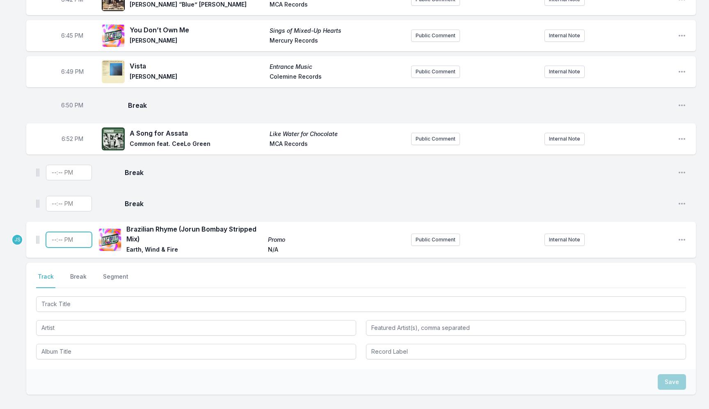
click at [51, 238] on input "Timestamp" at bounding box center [69, 240] width 46 height 16
type input "18:57"
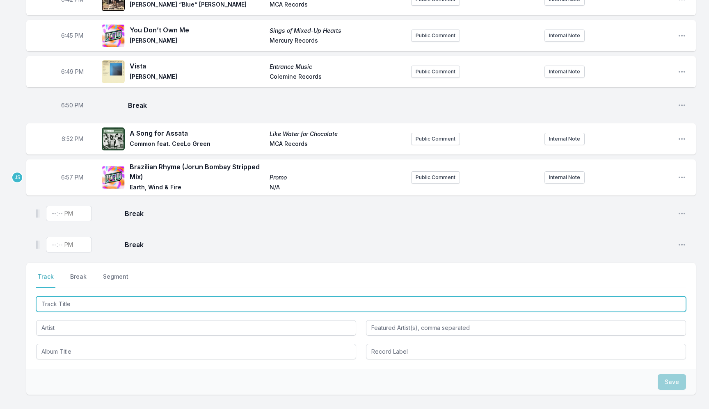
click at [59, 302] on input "Track Title" at bounding box center [361, 305] width 650 height 16
type input "Rule The World"
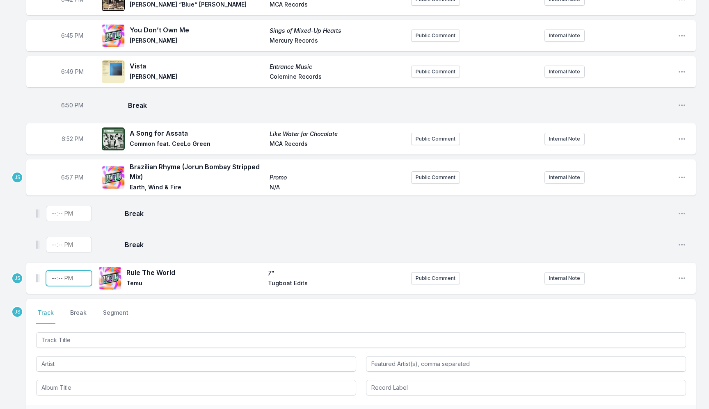
click at [48, 278] on input "Timestamp" at bounding box center [69, 279] width 46 height 16
type input "18:57"
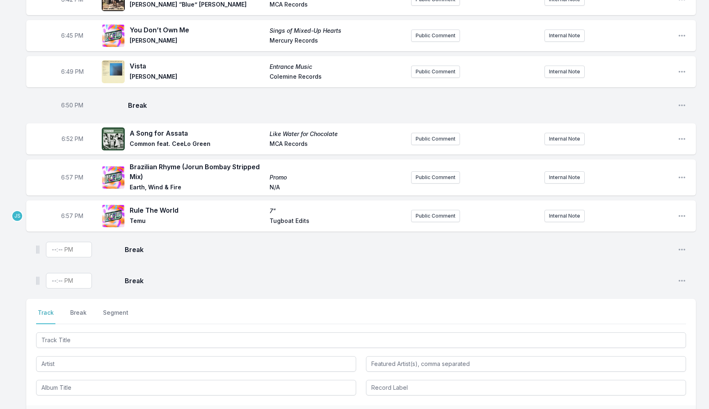
click at [68, 175] on span "6:57 PM" at bounding box center [72, 177] width 22 height 8
click at [68, 175] on input "18:57" at bounding box center [72, 178] width 46 height 16
type input "18:56"
click at [67, 215] on span "6:57 PM" at bounding box center [72, 216] width 22 height 8
click at [67, 215] on input "18:57" at bounding box center [72, 216] width 46 height 16
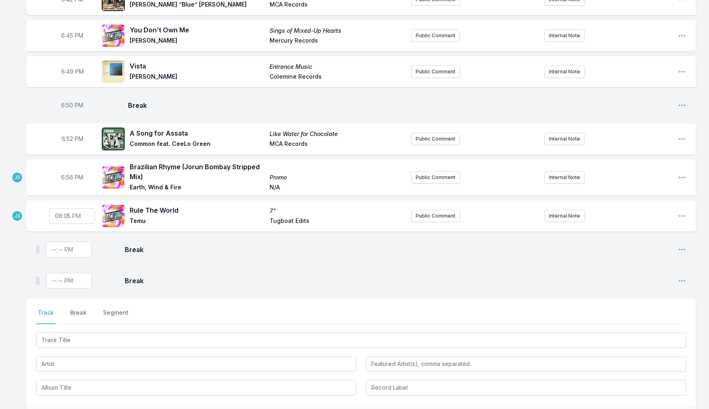
type input "18:58"
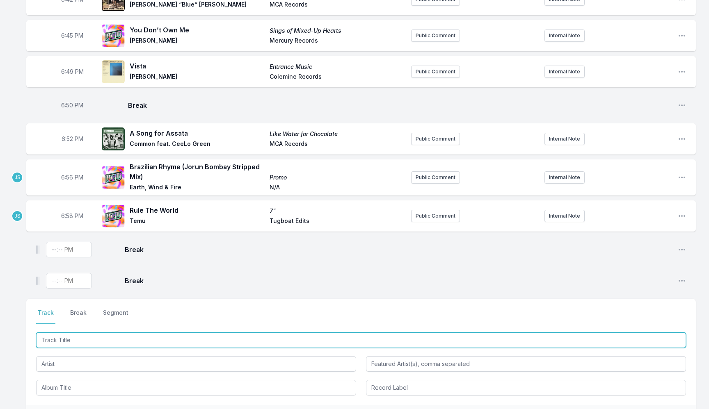
click at [62, 342] on input "Track Title" at bounding box center [361, 341] width 650 height 16
paste input "Sulamérica"
type input "Sulamérica"
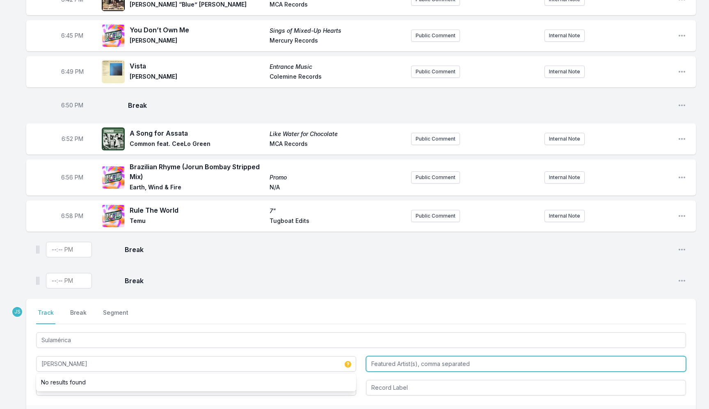
type input "[PERSON_NAME]"
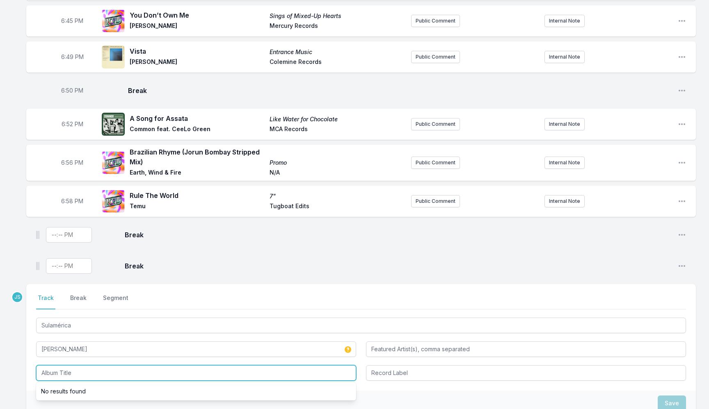
scroll to position [504, 0]
paste input "Sulamérica"
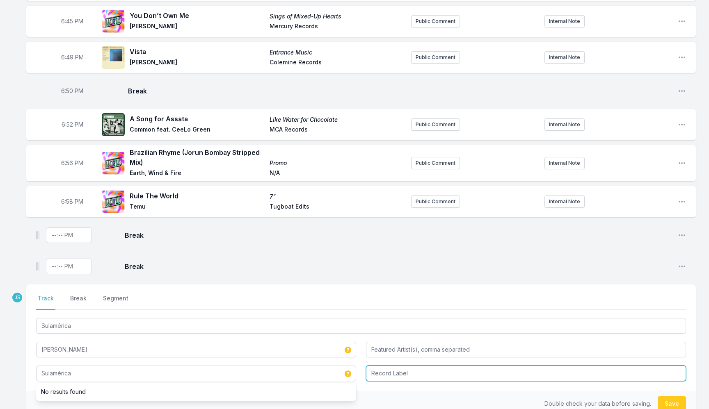
type input "Sulamérica"
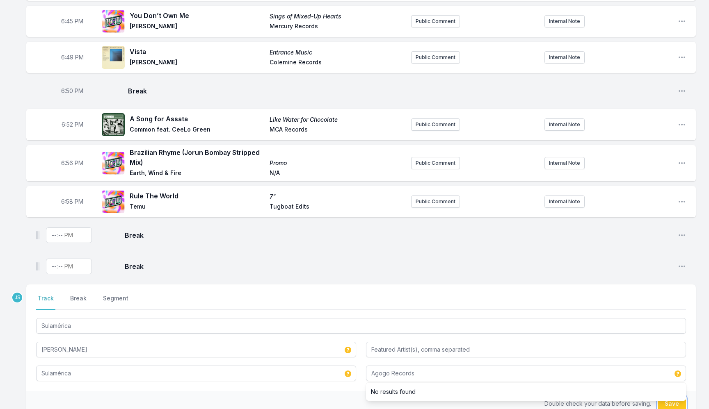
type input "Agogo Records"
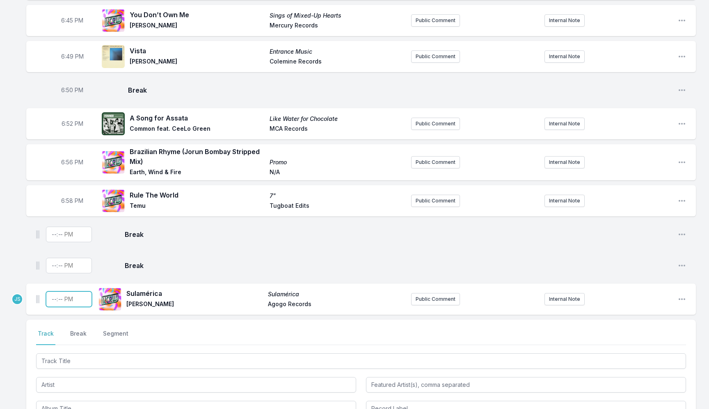
click at [50, 297] on input "Timestamp" at bounding box center [69, 300] width 46 height 16
type input "19:02"
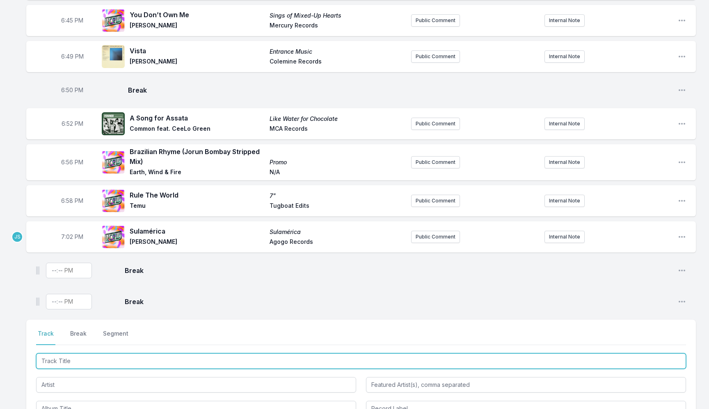
click at [94, 358] on input "Track Title" at bounding box center [361, 362] width 650 height 16
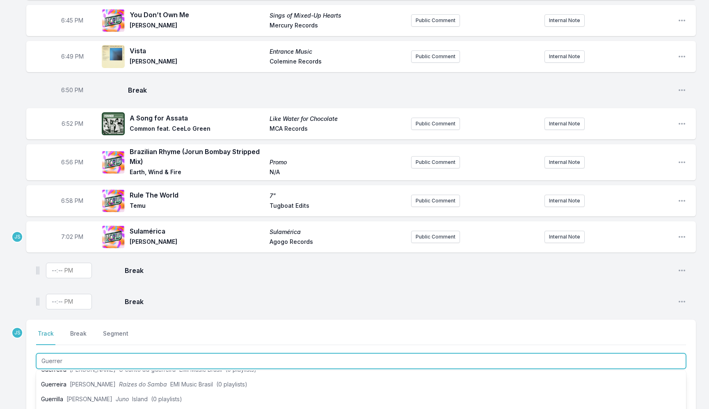
type input "[PERSON_NAME]"
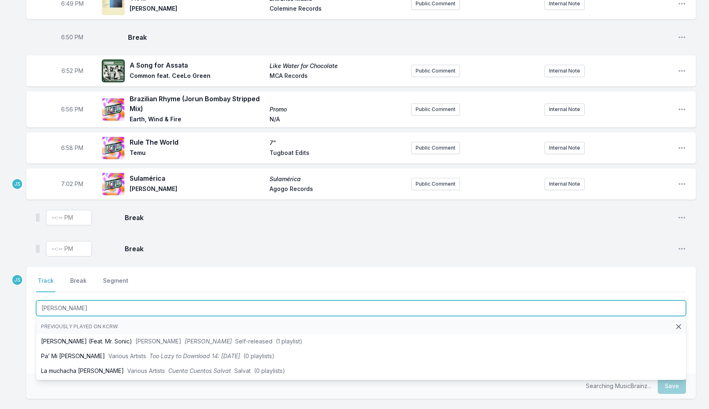
scroll to position [561, 0]
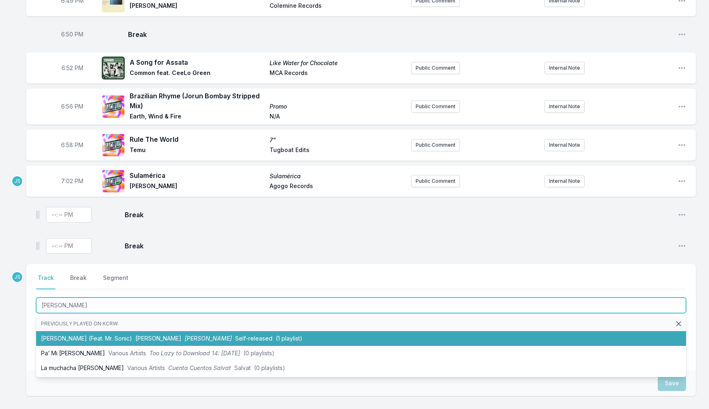
click at [276, 340] on span "(1 playlist)" at bounding box center [289, 338] width 27 height 7
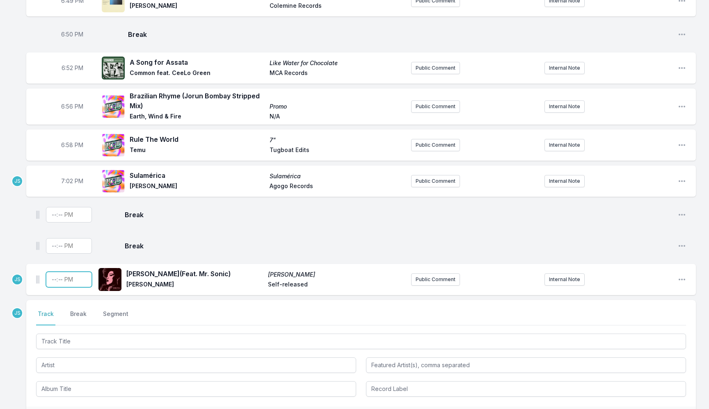
click at [55, 282] on input "Timestamp" at bounding box center [69, 280] width 46 height 16
type input "19:05"
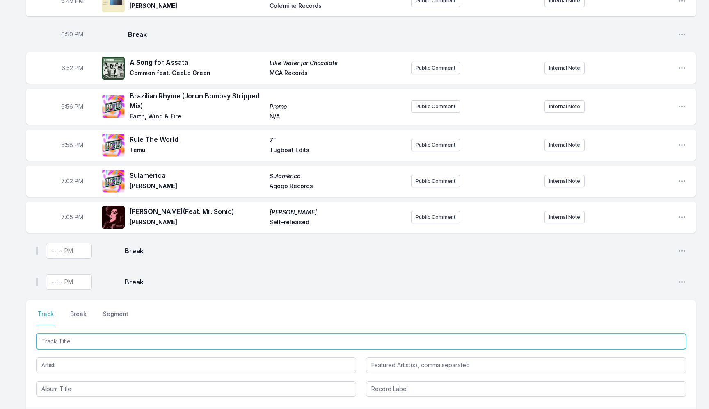
click at [70, 343] on input "Track Title" at bounding box center [361, 342] width 650 height 16
type input "God Made Me Funky"
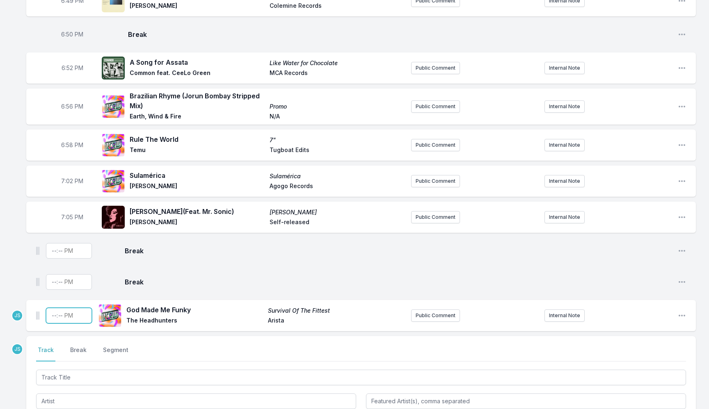
click at [55, 313] on input "Timestamp" at bounding box center [69, 316] width 46 height 16
type input "19:08"
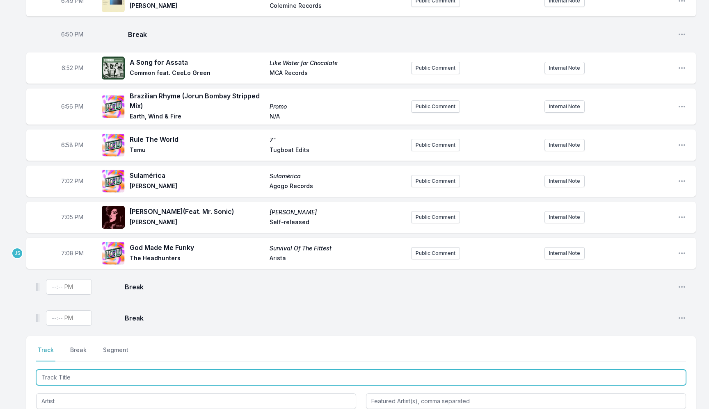
click at [66, 376] on input "Track Title" at bounding box center [361, 378] width 650 height 16
type input "A"
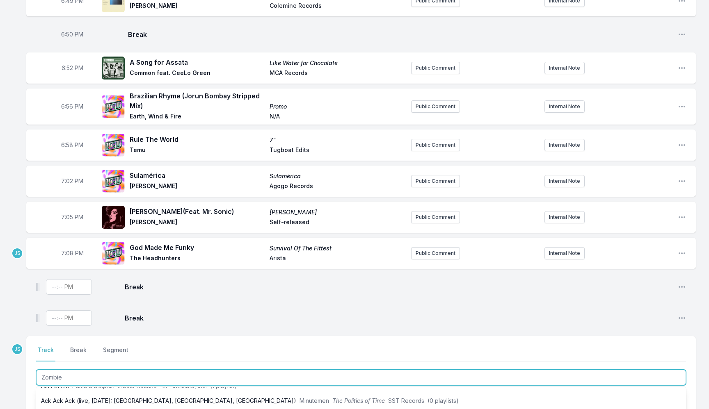
type input "Zombie"
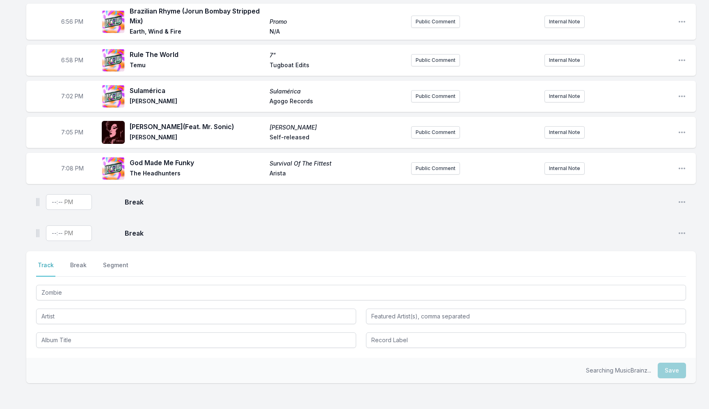
scroll to position [651, 0]
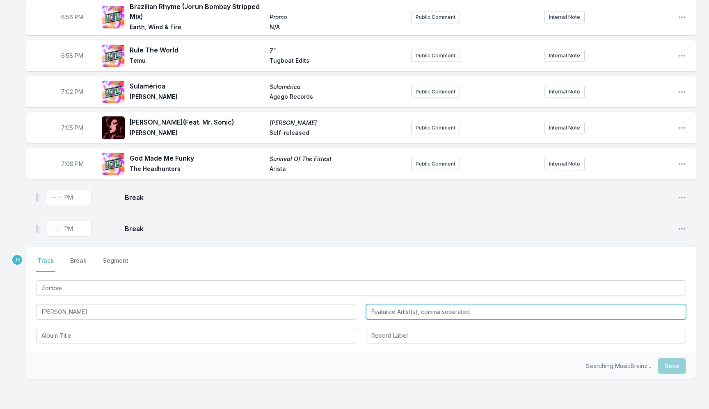
type input "Azymuth"
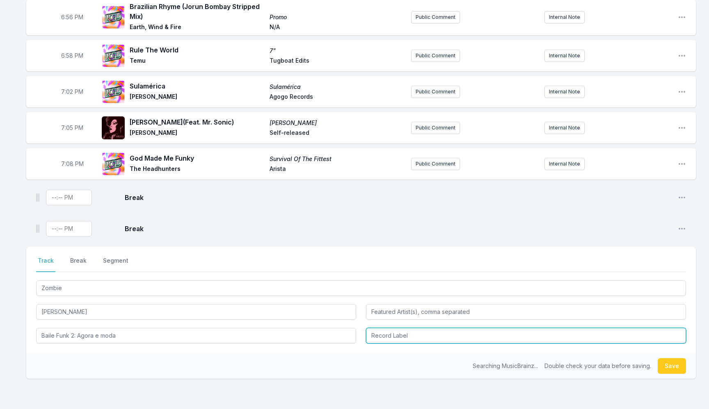
type input "Baile Funk 2: Agora e moda"
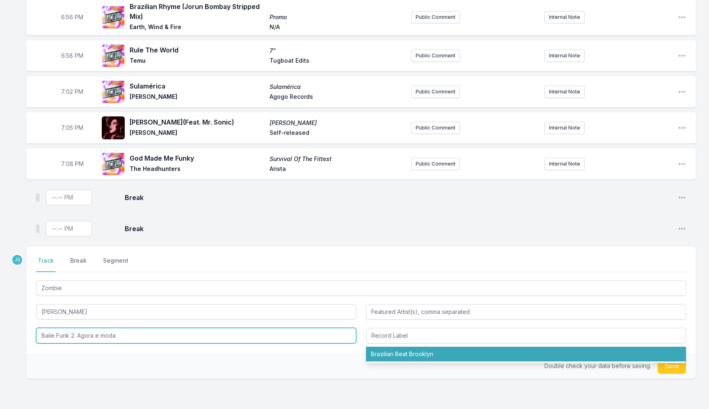
type input "Brazilian Beat Brooklyn"
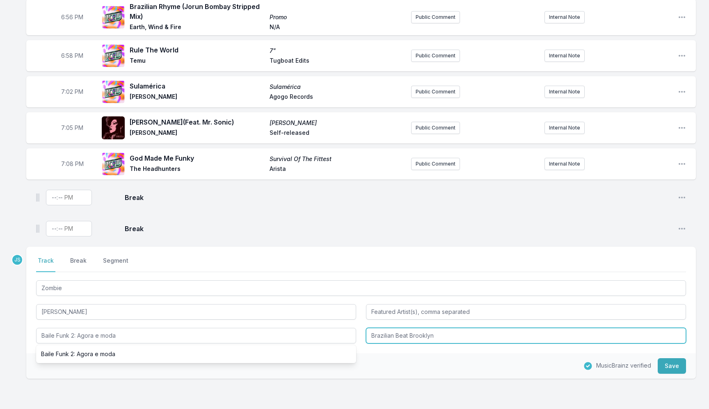
type input "Baile Funk 2: Agora e moda"
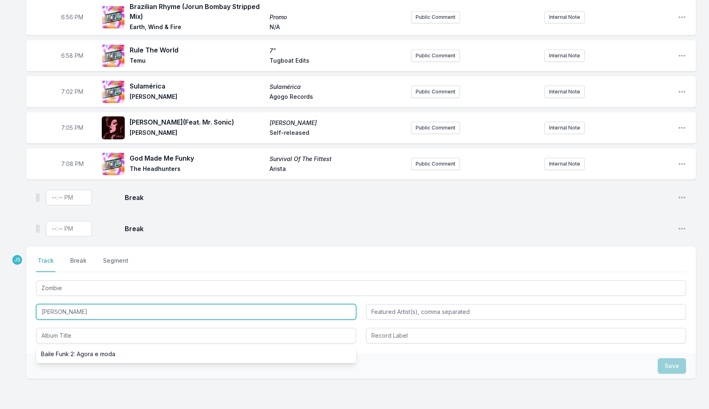
click at [103, 308] on input "Azymuth" at bounding box center [196, 312] width 320 height 16
paste input "i"
type input "Azimuth"
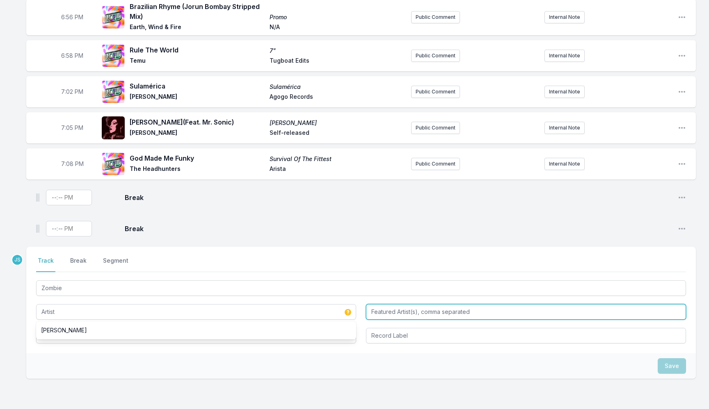
type input "Azimuth"
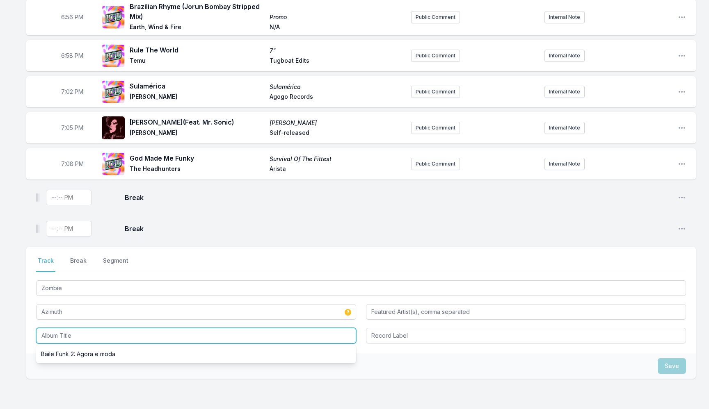
paste input "Azimuth"
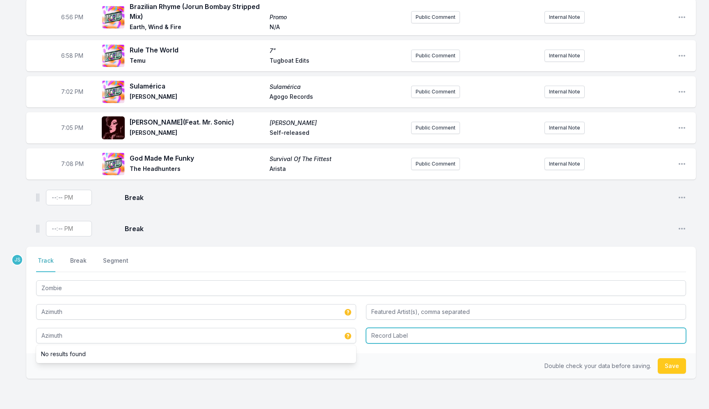
type input "Azimuth"
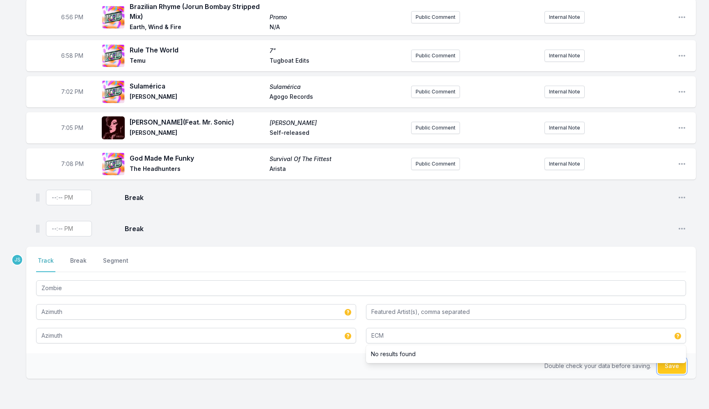
type input "ECM"
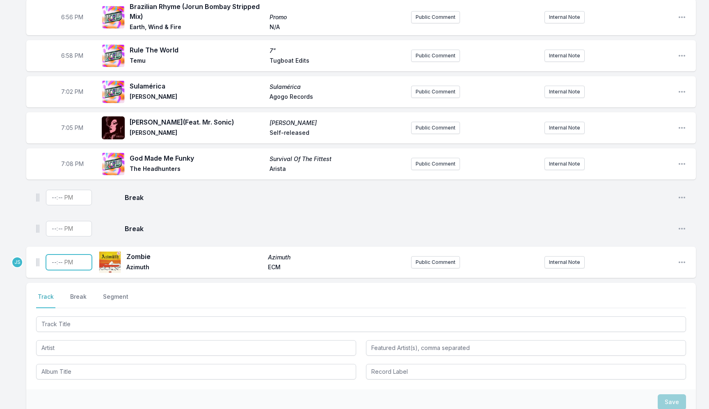
click at [53, 259] on input "Timestamp" at bounding box center [69, 263] width 46 height 16
type input "19:13"
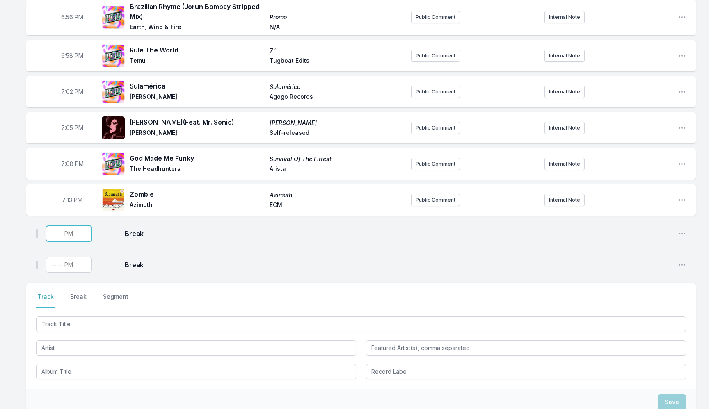
click at [52, 233] on input "Timestamp" at bounding box center [69, 234] width 46 height 16
type input "19:14"
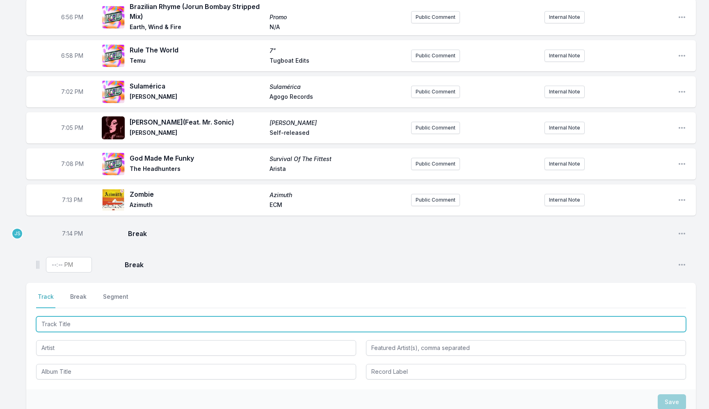
click at [91, 329] on input "Track Title" at bounding box center [361, 325] width 650 height 16
paste input "Mas Que Nada ([PERSON_NAME]'s OG broken flip)"
type input "Mas Que Nada ([PERSON_NAME]'s OG broken flip)"
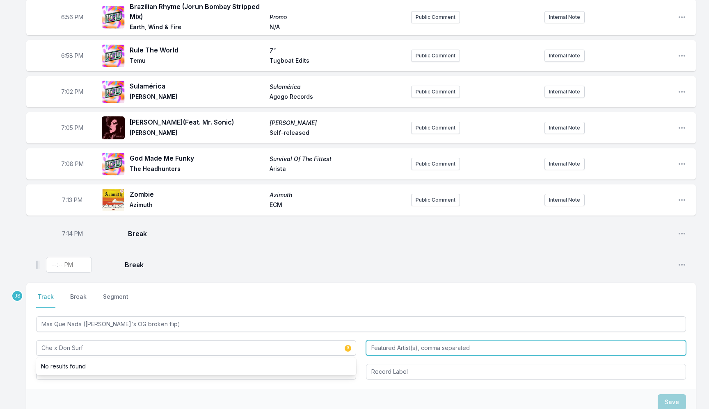
type input "Che x Don Surf"
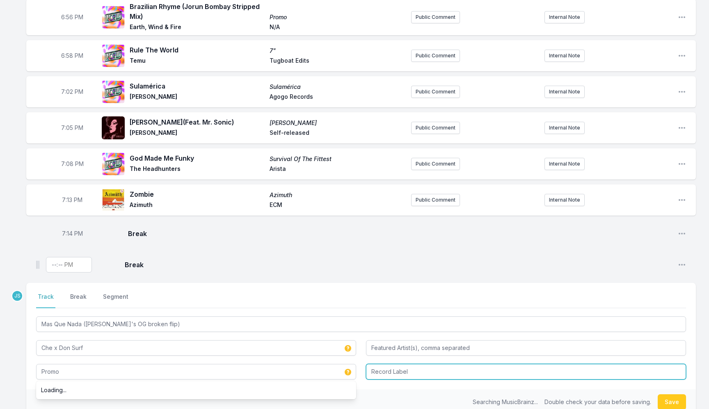
type input "Promo"
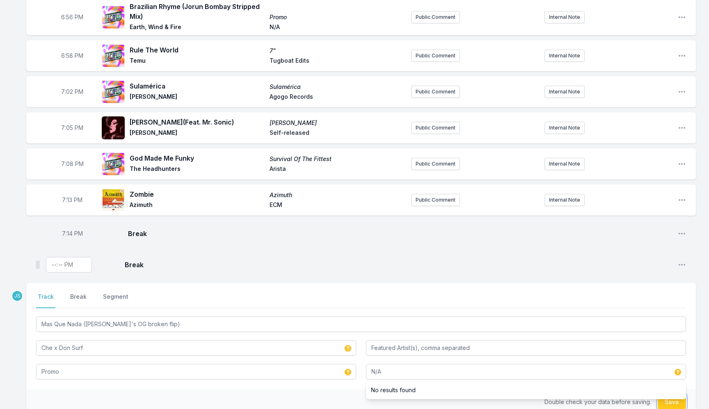
type input "N/A"
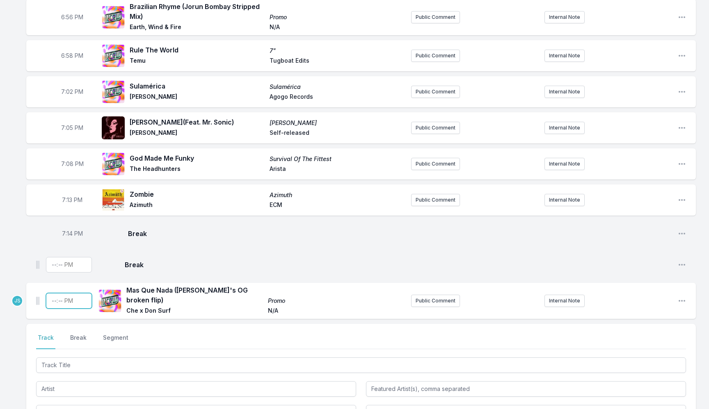
click at [50, 293] on input "Timestamp" at bounding box center [69, 301] width 46 height 16
type input "19:18"
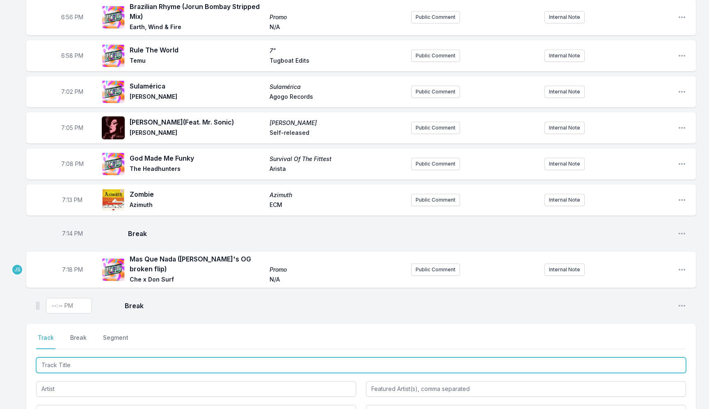
click at [95, 360] on input "Track Title" at bounding box center [361, 366] width 650 height 16
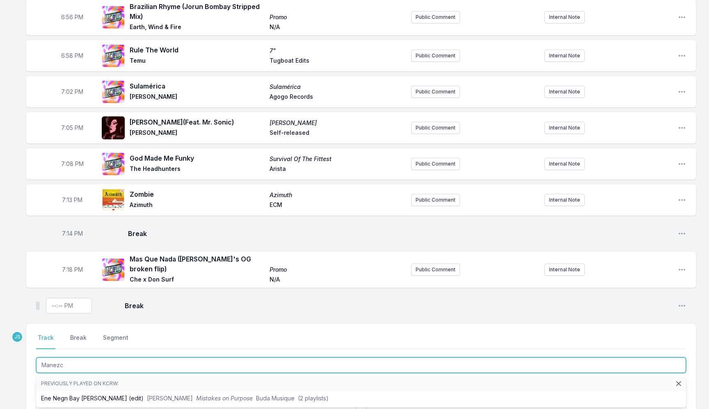
type input "Manezco"
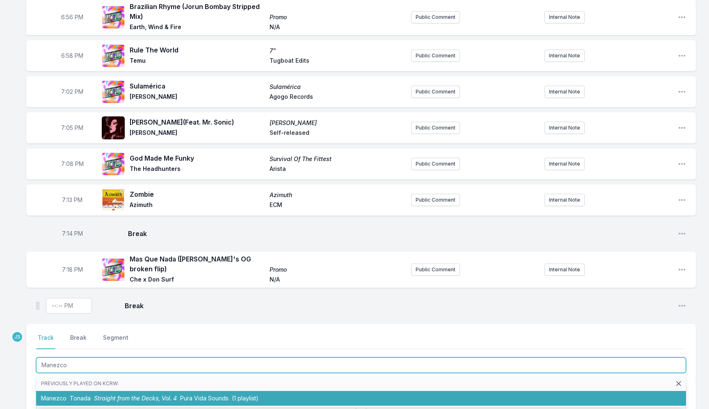
click at [133, 395] on span "Straight from the Decks, Vol. 4" at bounding box center [135, 398] width 83 height 7
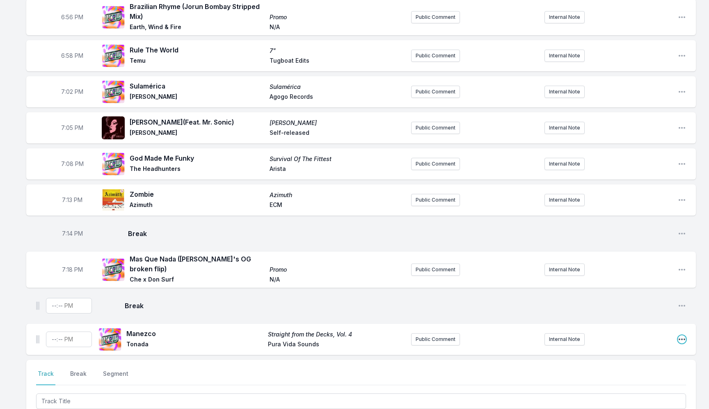
click at [678, 336] on icon "Open playlist item options" at bounding box center [682, 340] width 8 height 8
click at [632, 363] on button "Edit Track Details" at bounding box center [640, 370] width 92 height 15
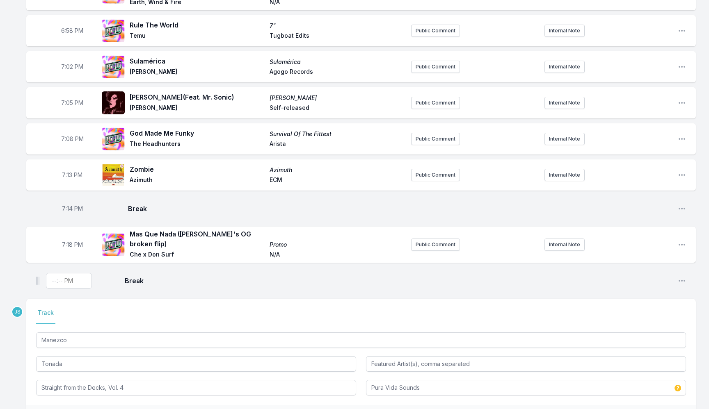
scroll to position [705, 0]
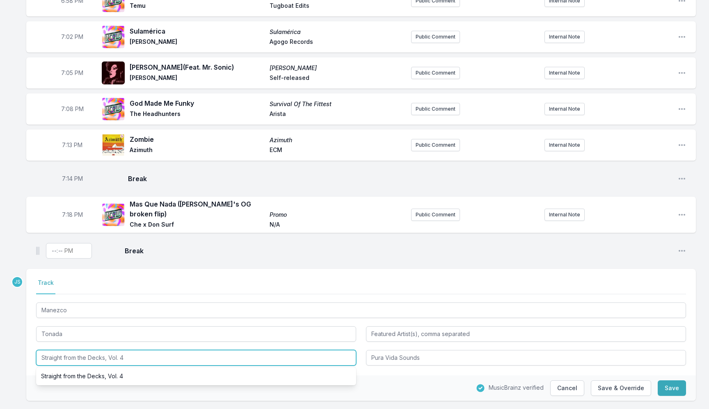
click at [105, 352] on input "Straight from the Decks, Vol. 4" at bounding box center [196, 358] width 320 height 16
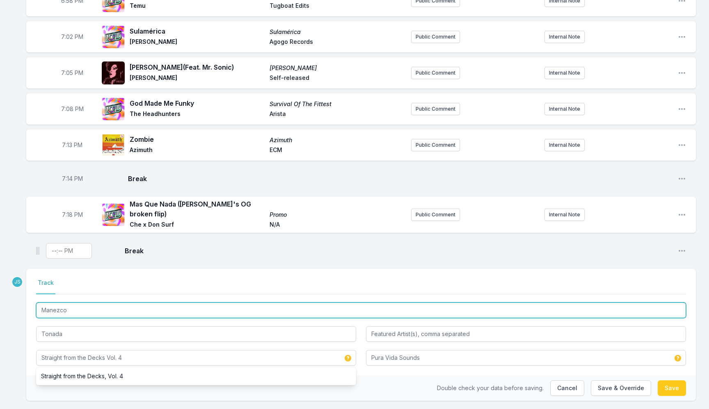
click at [154, 303] on input "Manezco" at bounding box center [361, 311] width 650 height 16
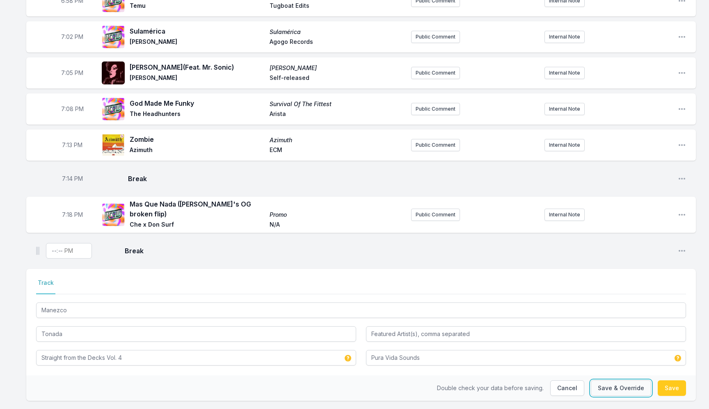
click at [630, 381] on button "Save & Override" at bounding box center [621, 389] width 60 height 16
type input "Straight from the Decks, Vol. 4"
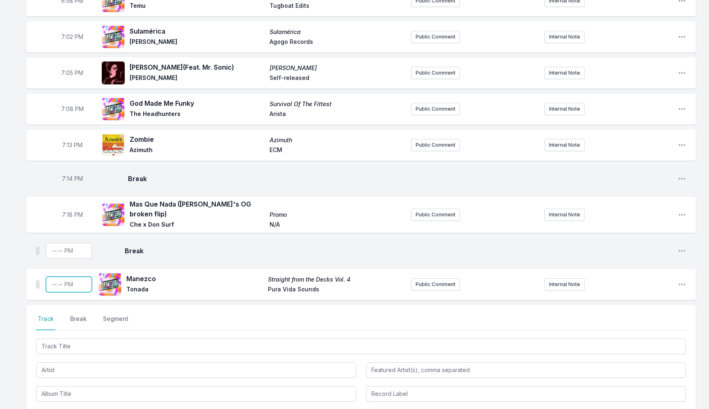
click at [50, 278] on input "Timestamp" at bounding box center [69, 285] width 46 height 16
type input "19:24"
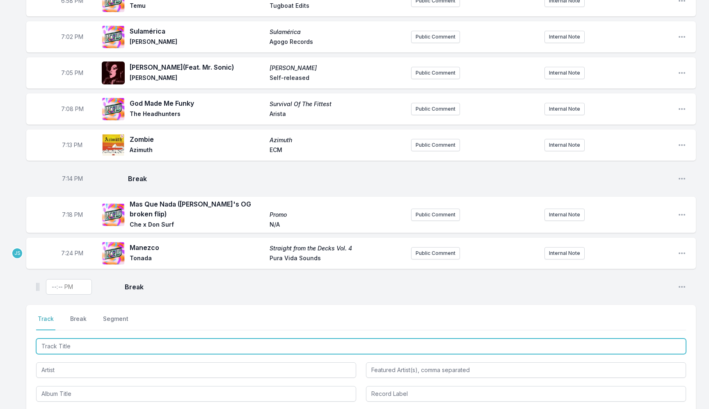
click at [59, 341] on input "Track Title" at bounding box center [361, 347] width 650 height 16
paste input "A.D.S.H."
type input "A.D.S.H."
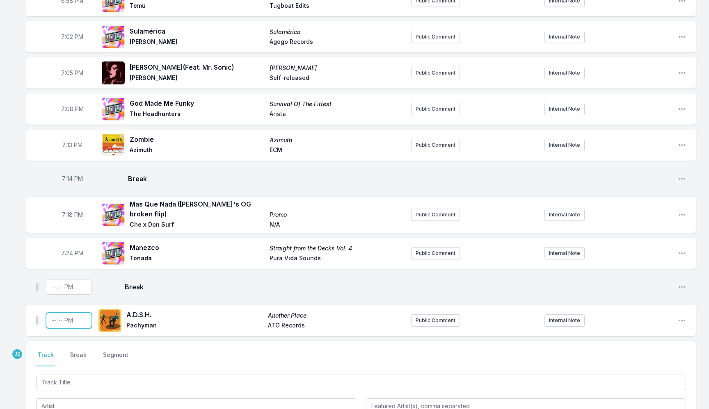
click at [49, 316] on input "Timestamp" at bounding box center [69, 321] width 46 height 16
type input "19:28"
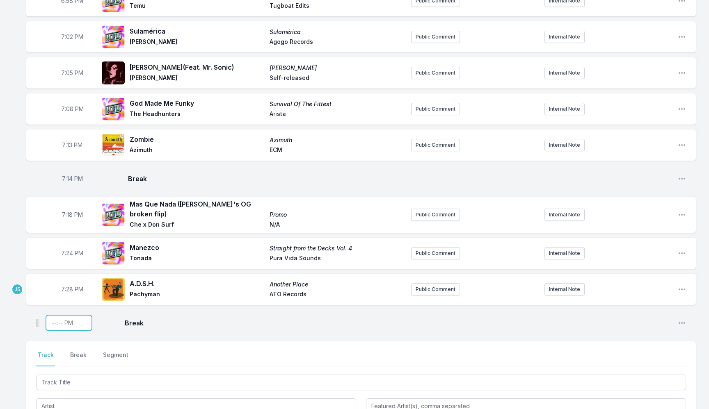
click at [50, 320] on input "Timestamp" at bounding box center [69, 323] width 46 height 16
type input "19:30"
click at [66, 319] on span "7:30 PM" at bounding box center [72, 323] width 22 height 8
click at [66, 315] on input "19:30" at bounding box center [72, 323] width 46 height 16
type input "19:31"
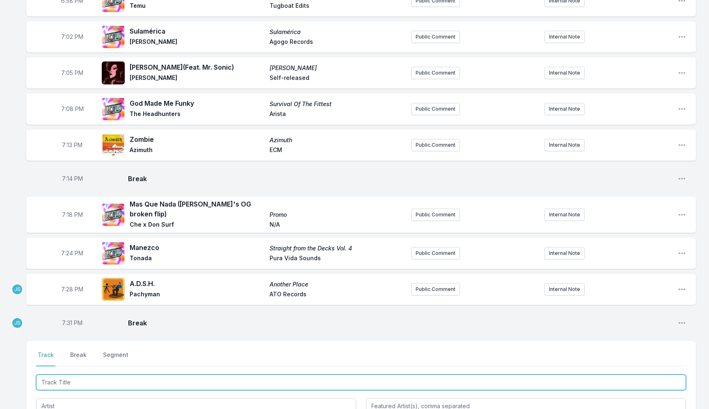
click at [68, 379] on input "Track Title" at bounding box center [361, 383] width 650 height 16
type input "Windmill Of Your Mind"
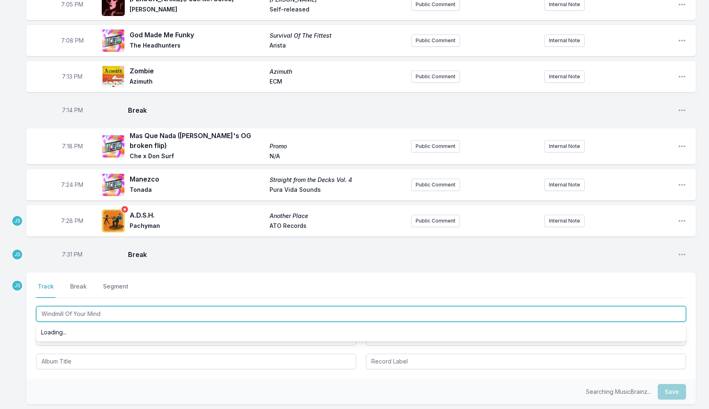
scroll to position [788, 0]
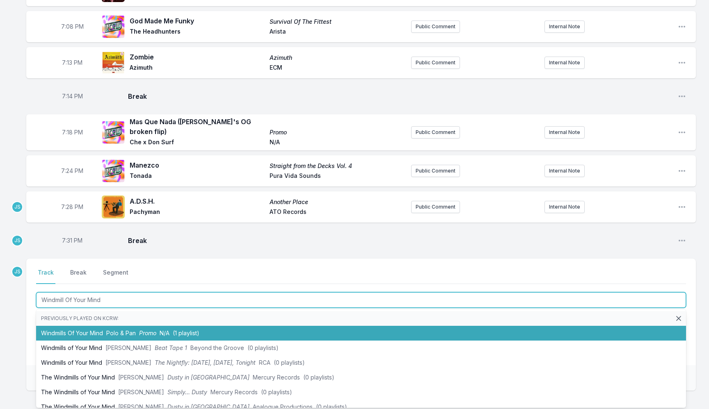
click at [169, 330] on span "N/A" at bounding box center [165, 333] width 10 height 7
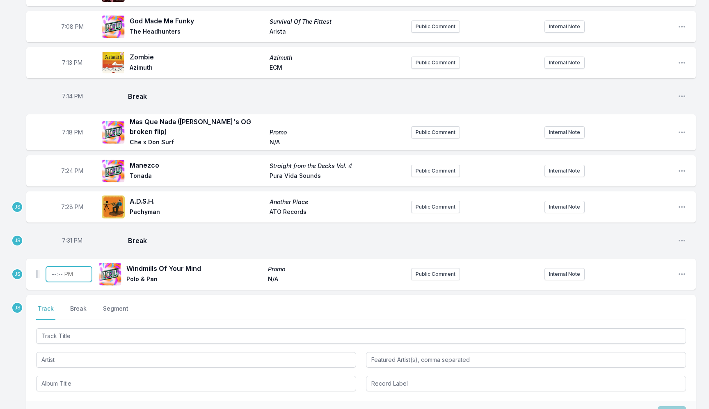
click at [54, 271] on input "Timestamp" at bounding box center [69, 275] width 46 height 16
type input "19:33"
click at [69, 237] on span "7:31 PM" at bounding box center [72, 241] width 21 height 8
click at [69, 233] on input "19:31" at bounding box center [72, 241] width 46 height 16
type input "19:35"
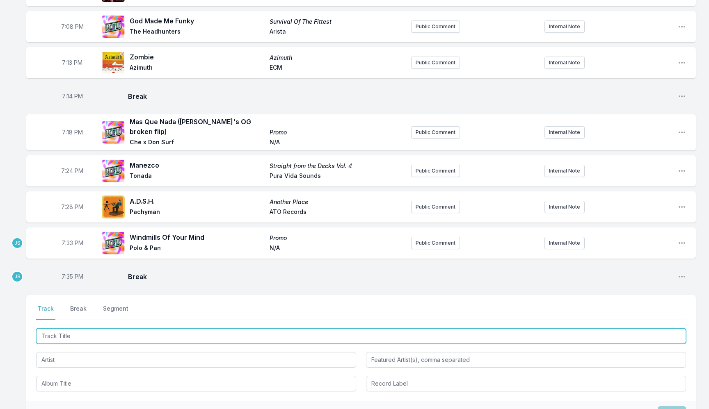
click at [59, 331] on input "Track Title" at bounding box center [361, 337] width 650 height 16
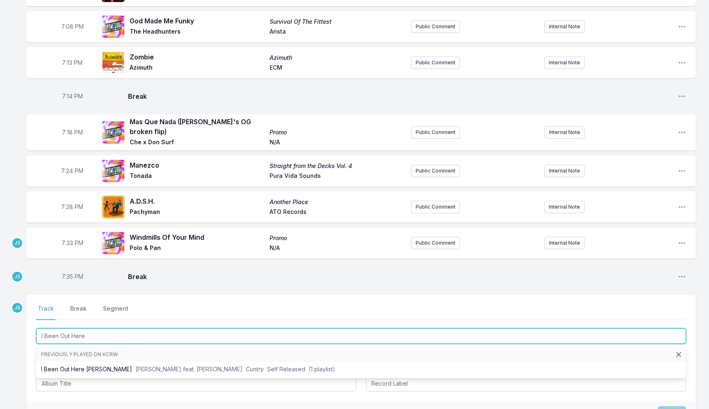
type input "I Been Out Here"
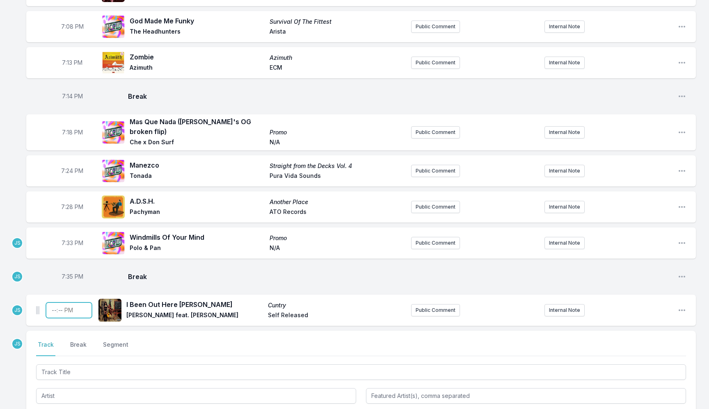
click at [54, 305] on input "Timestamp" at bounding box center [69, 311] width 46 height 16
type input "19:38"
click at [66, 306] on span "7:38 PM" at bounding box center [72, 310] width 22 height 8
click at [66, 303] on input "19:38" at bounding box center [72, 311] width 46 height 16
type input "19:37"
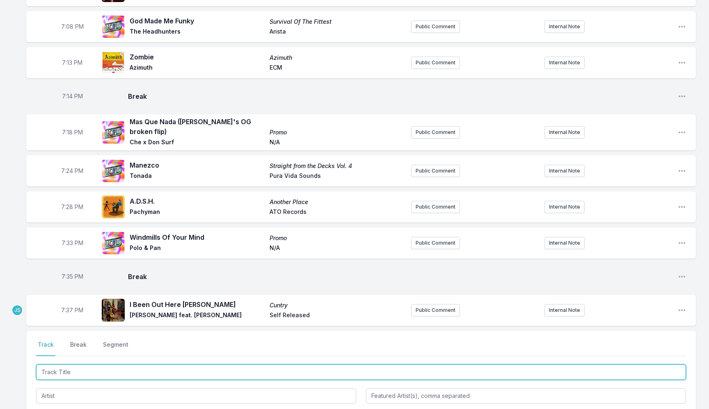
click at [79, 367] on input "Track Title" at bounding box center [361, 373] width 650 height 16
type input "After midnight"
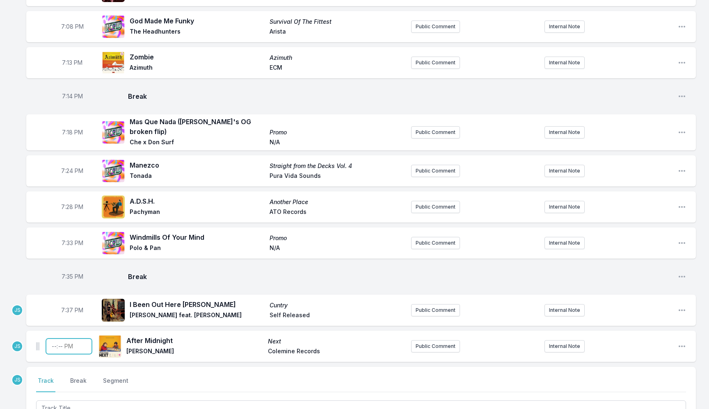
click at [50, 342] on input "Timestamp" at bounding box center [69, 347] width 46 height 16
type input "19:39"
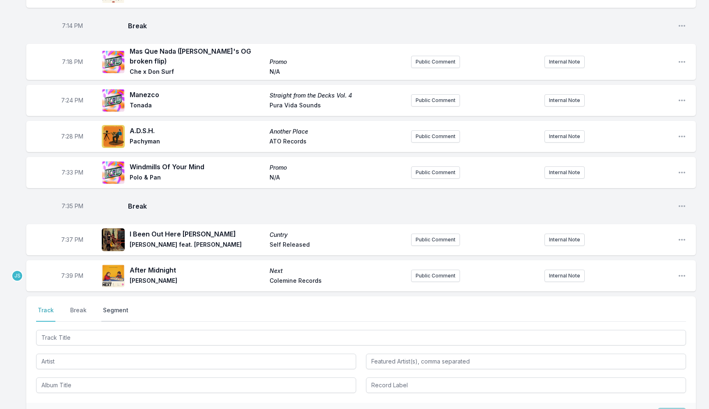
scroll to position [887, 0]
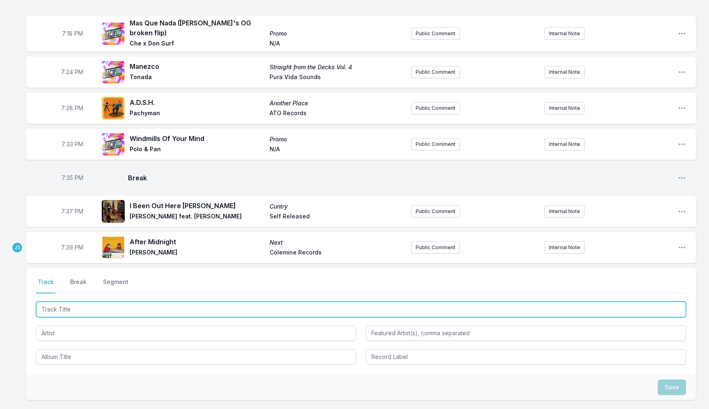
click at [87, 306] on input "Track Title" at bounding box center [361, 310] width 650 height 16
type input "Strange World"
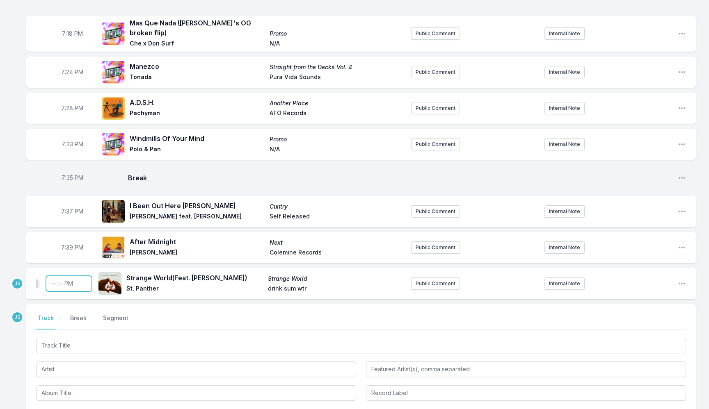
click at [55, 276] on input "Timestamp" at bounding box center [69, 284] width 46 height 16
type input "19:46"
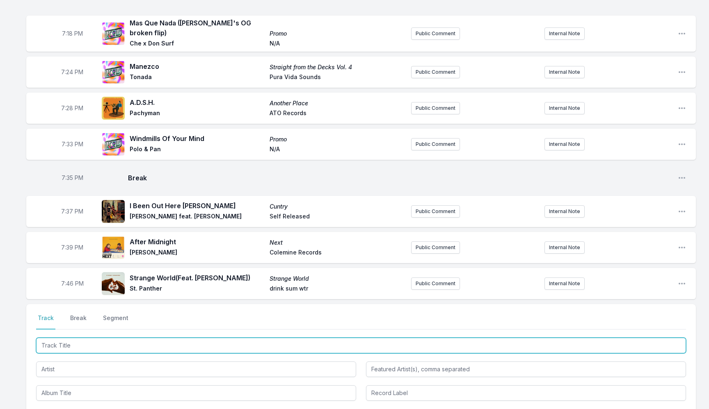
click at [81, 343] on input "Track Title" at bounding box center [361, 346] width 650 height 16
type input "Hard Time Killing Floor"
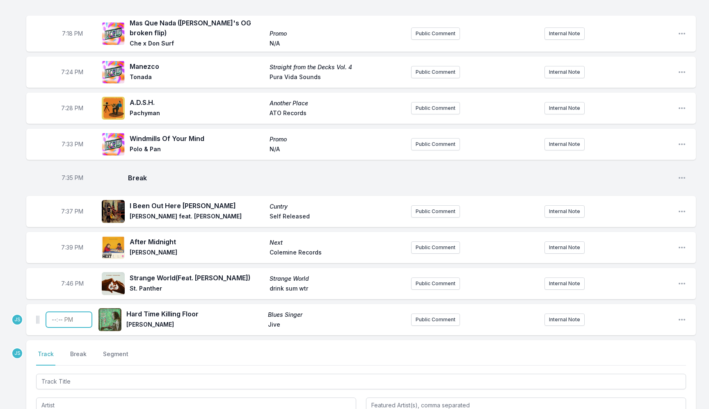
click at [55, 312] on input "Timestamp" at bounding box center [69, 320] width 46 height 16
type input "19:49"
click at [71, 383] on div at bounding box center [361, 404] width 650 height 65
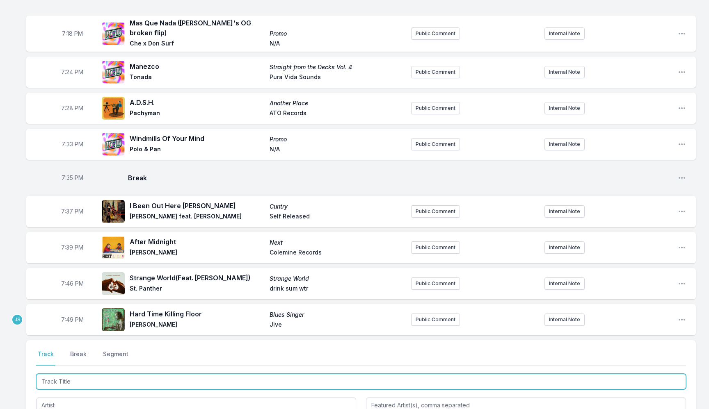
click at [80, 377] on input "Track Title" at bounding box center [361, 382] width 650 height 16
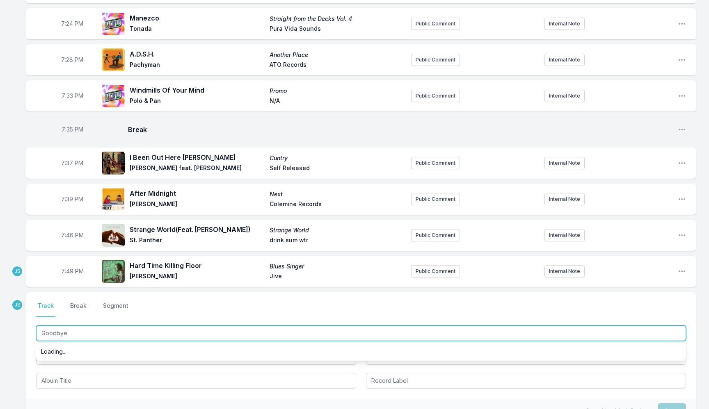
scroll to position [938, 0]
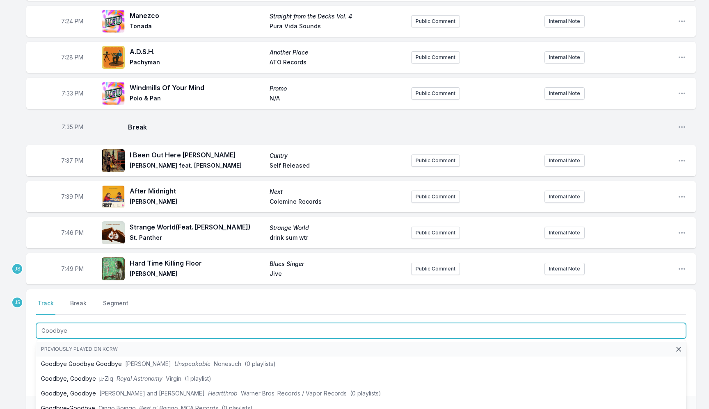
type input "Goodbye"
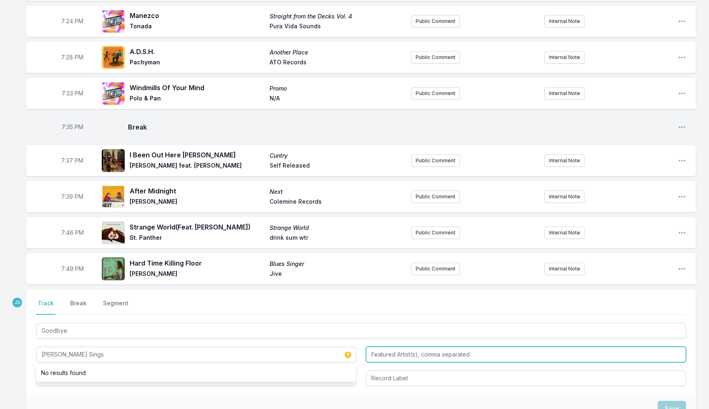
type input "[PERSON_NAME] Sings"
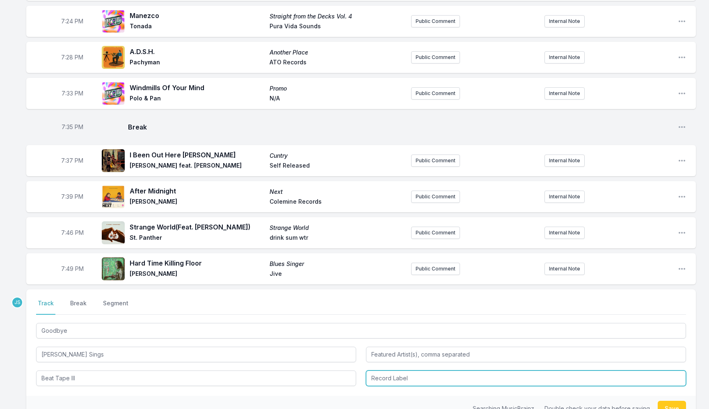
type input "Beat Tape III"
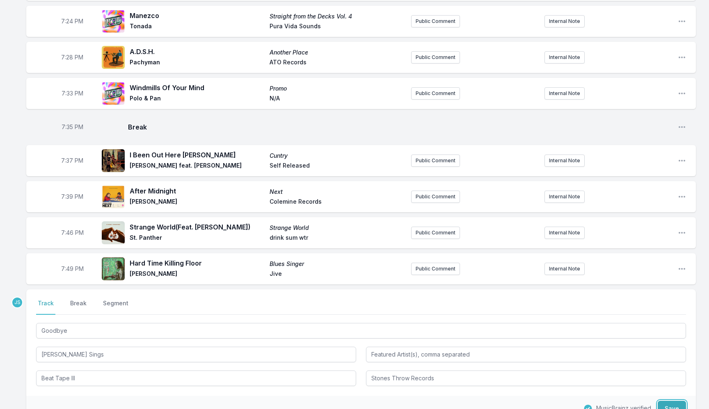
type input "Stones Throw Records"
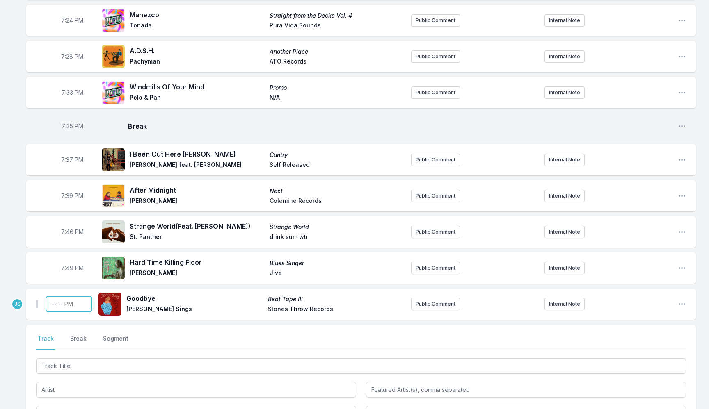
click at [55, 299] on input "Timestamp" at bounding box center [69, 305] width 46 height 16
type input "19:50"
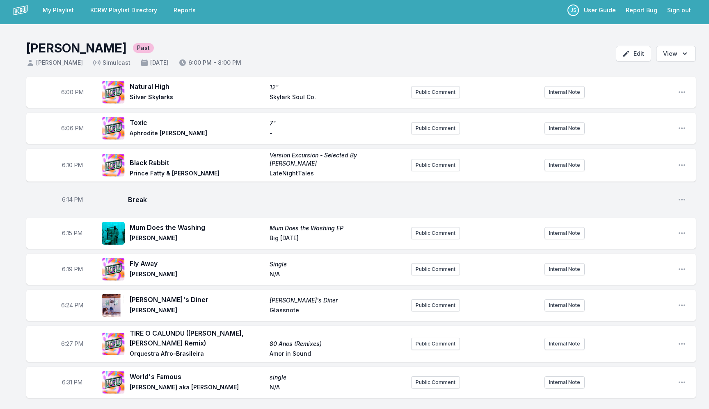
scroll to position [0, 0]
